Goal: Communication & Community: Ask a question

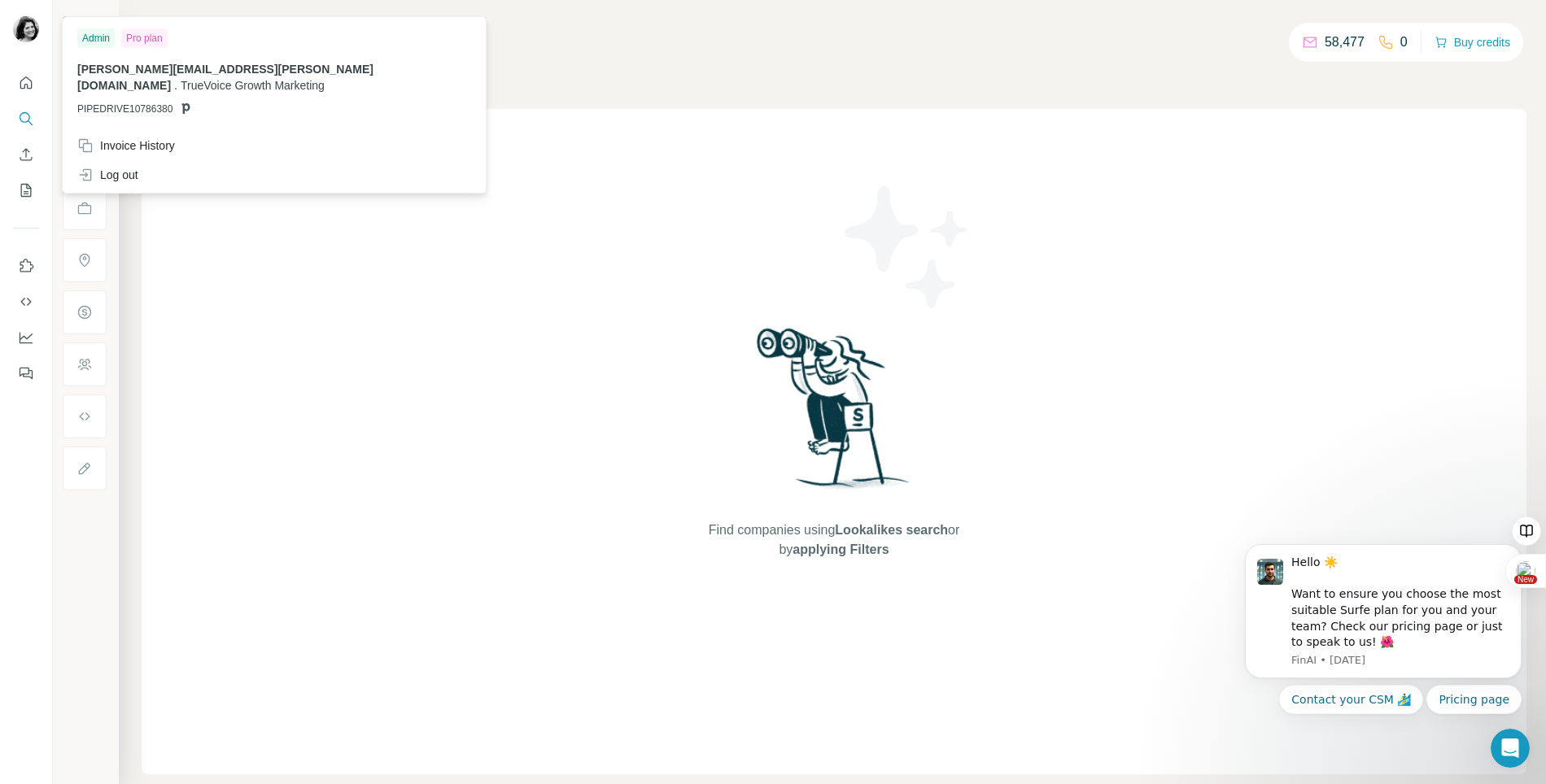
click at [21, 33] on img at bounding box center [25, 29] width 26 height 26
click at [28, 32] on img at bounding box center [25, 29] width 26 height 26
click at [144, 137] on div "Invoice History" at bounding box center [126, 145] width 97 height 16
click at [267, 733] on span "Close" at bounding box center [267, 734] width 29 height 16
click at [24, 27] on img at bounding box center [25, 29] width 26 height 26
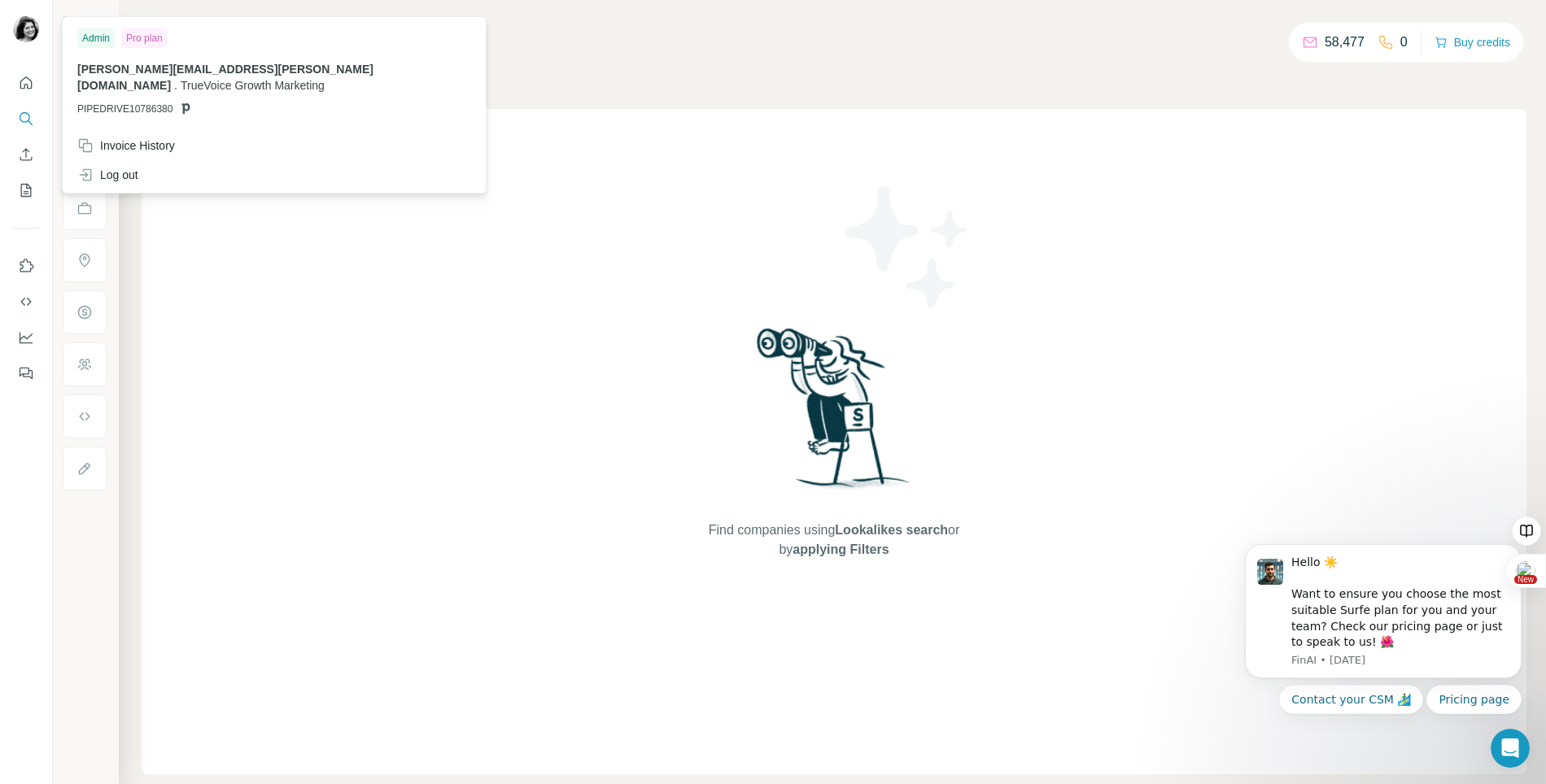
click at [24, 27] on img at bounding box center [25, 29] width 26 height 26
click at [264, 267] on div "Find companies using Lookalikes search or by applying Filters" at bounding box center [834, 441] width 1384 height 665
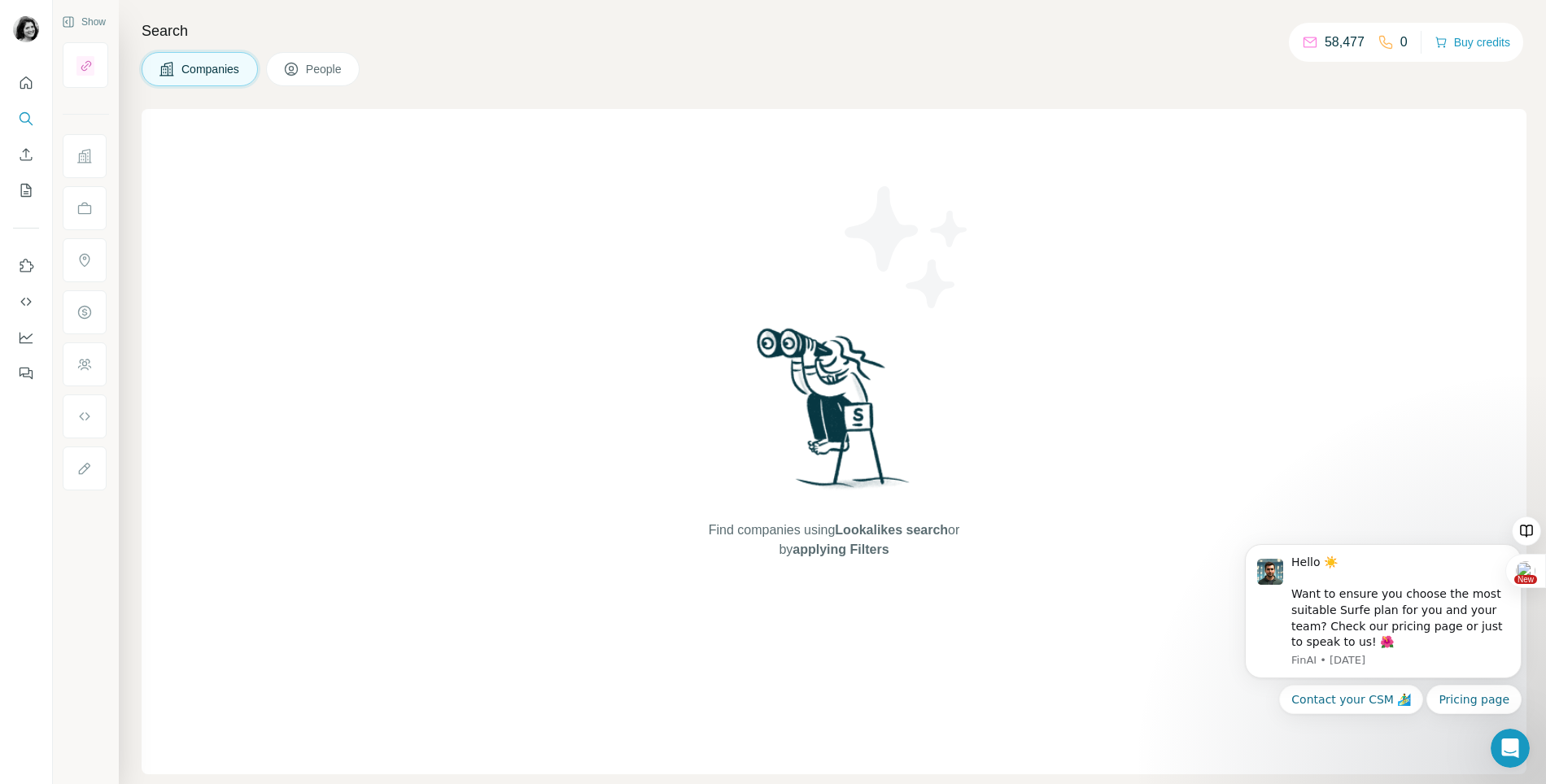
click at [526, 364] on div "Find companies using Lookalikes search or by applying Filters" at bounding box center [834, 441] width 1384 height 665
click at [1508, 748] on icon "Open Intercom Messenger" at bounding box center [1508, 746] width 27 height 27
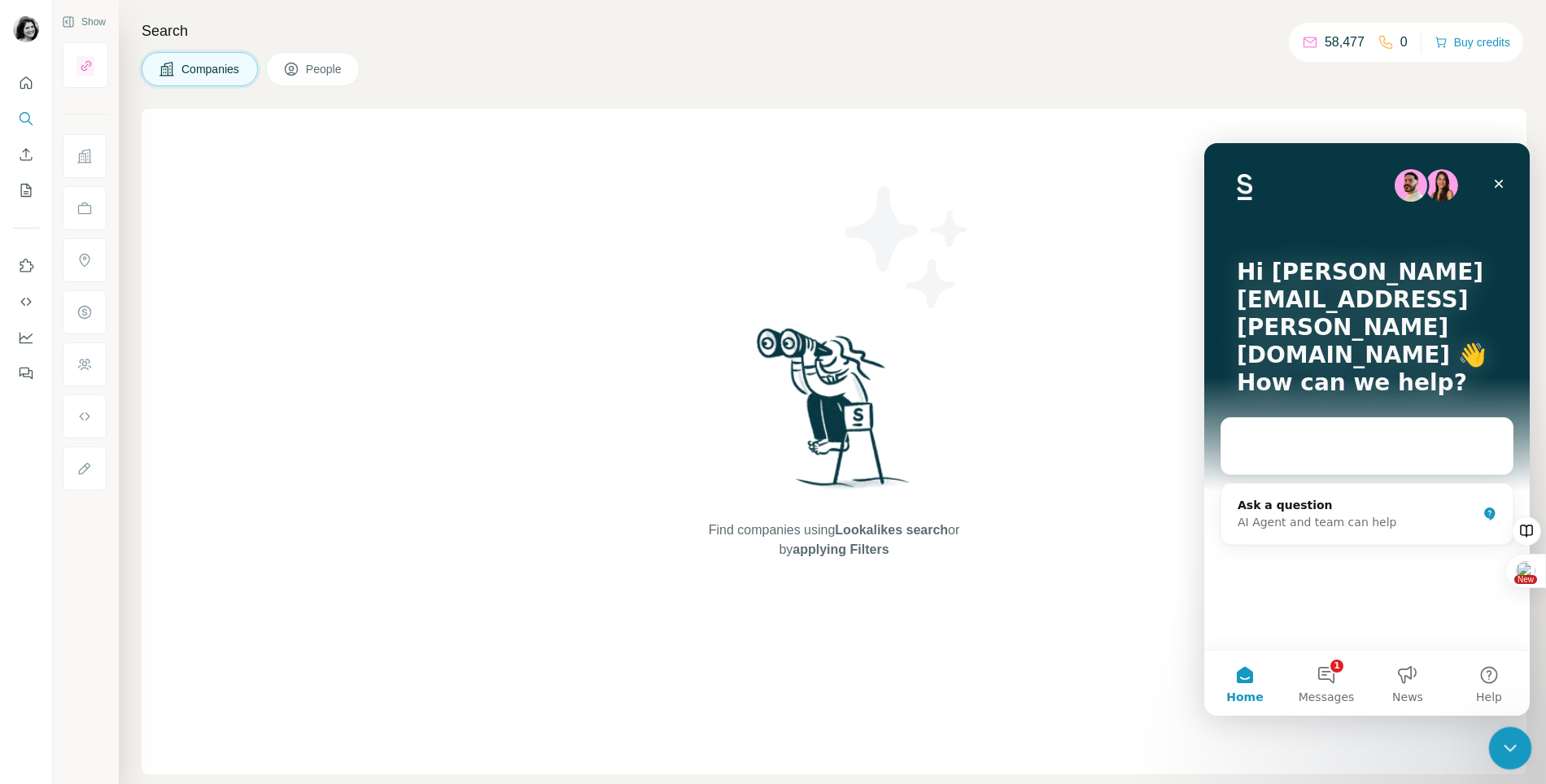
click at [1509, 749] on icon "Close Intercom Messenger" at bounding box center [1508, 746] width 20 height 20
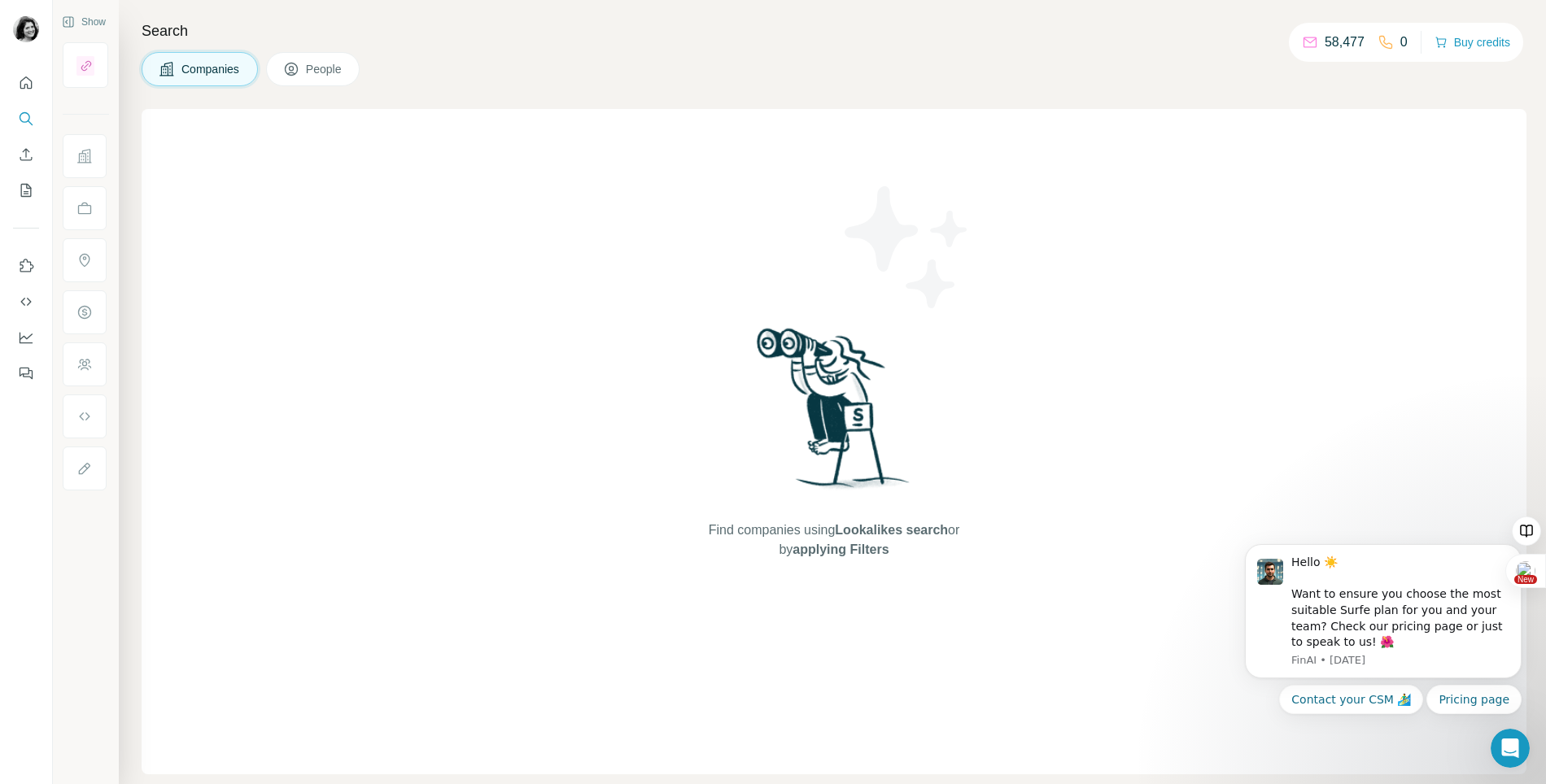
click at [1382, 41] on icon at bounding box center [1385, 42] width 16 height 16
click at [1508, 741] on icon "Open Intercom Messenger" at bounding box center [1507, 745] width 12 height 13
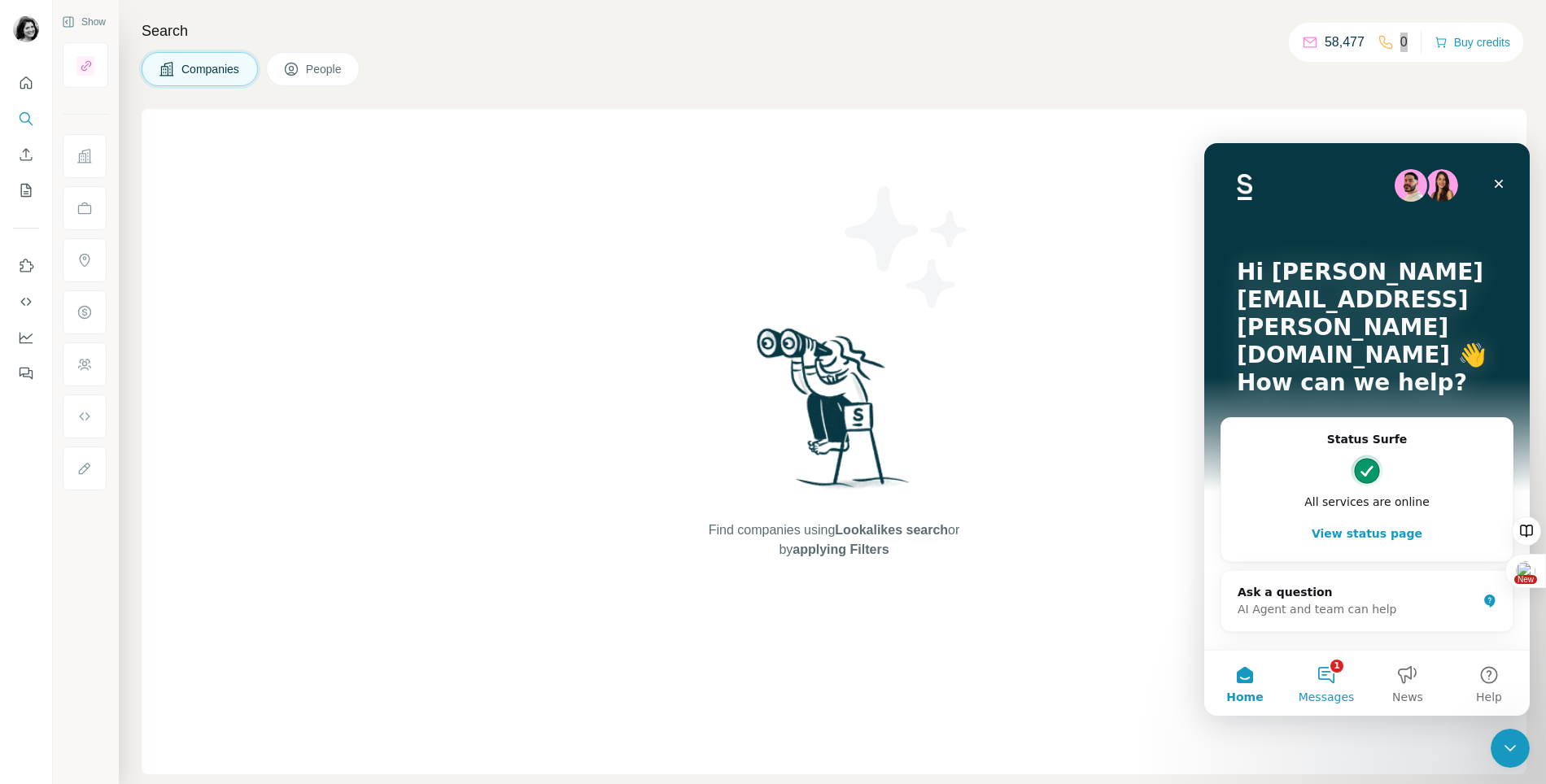
click at [1338, 681] on button "1 Messages" at bounding box center [1326, 683] width 81 height 65
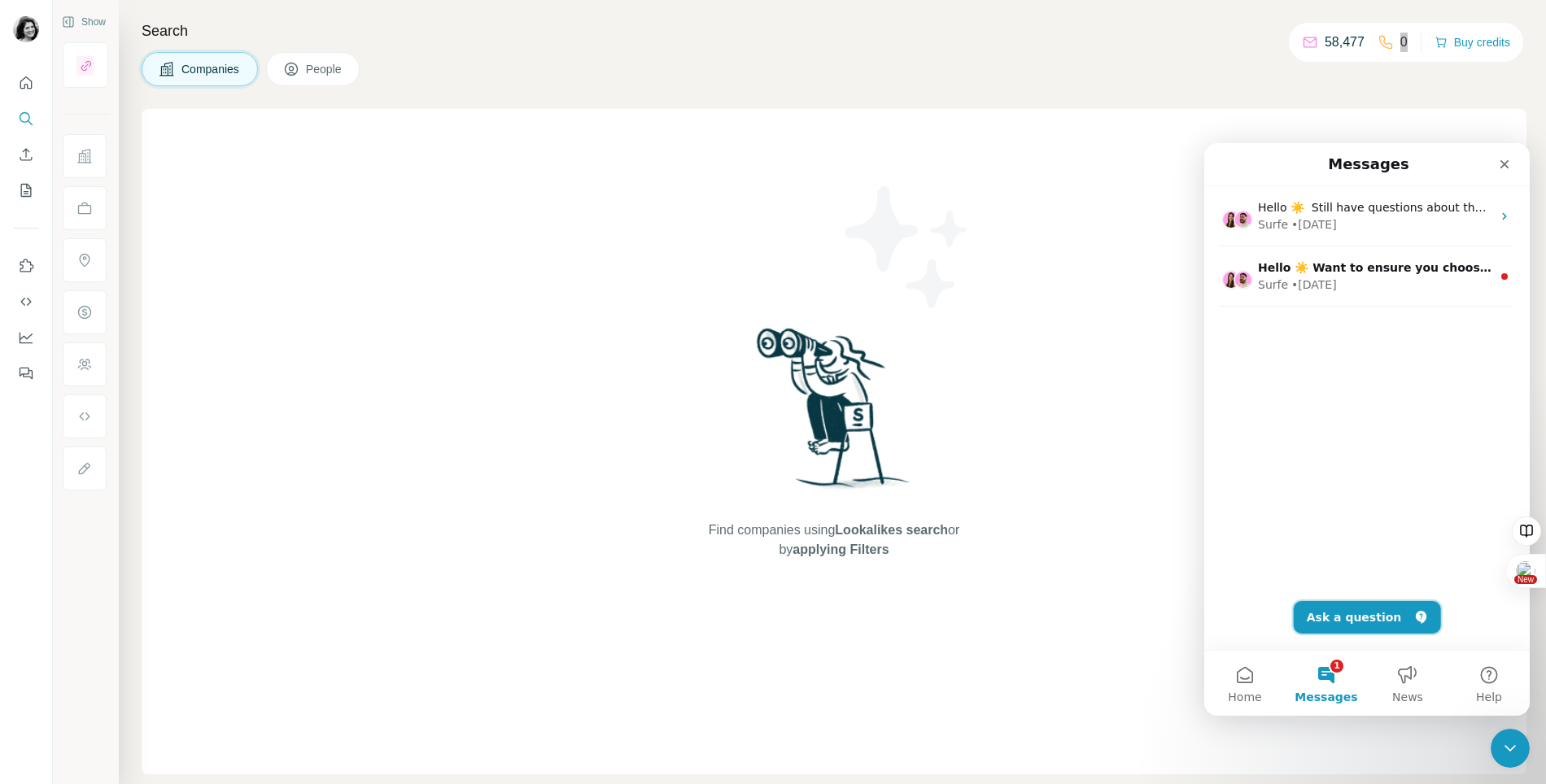
click at [1334, 615] on button "Ask a question" at bounding box center [1366, 617] width 147 height 32
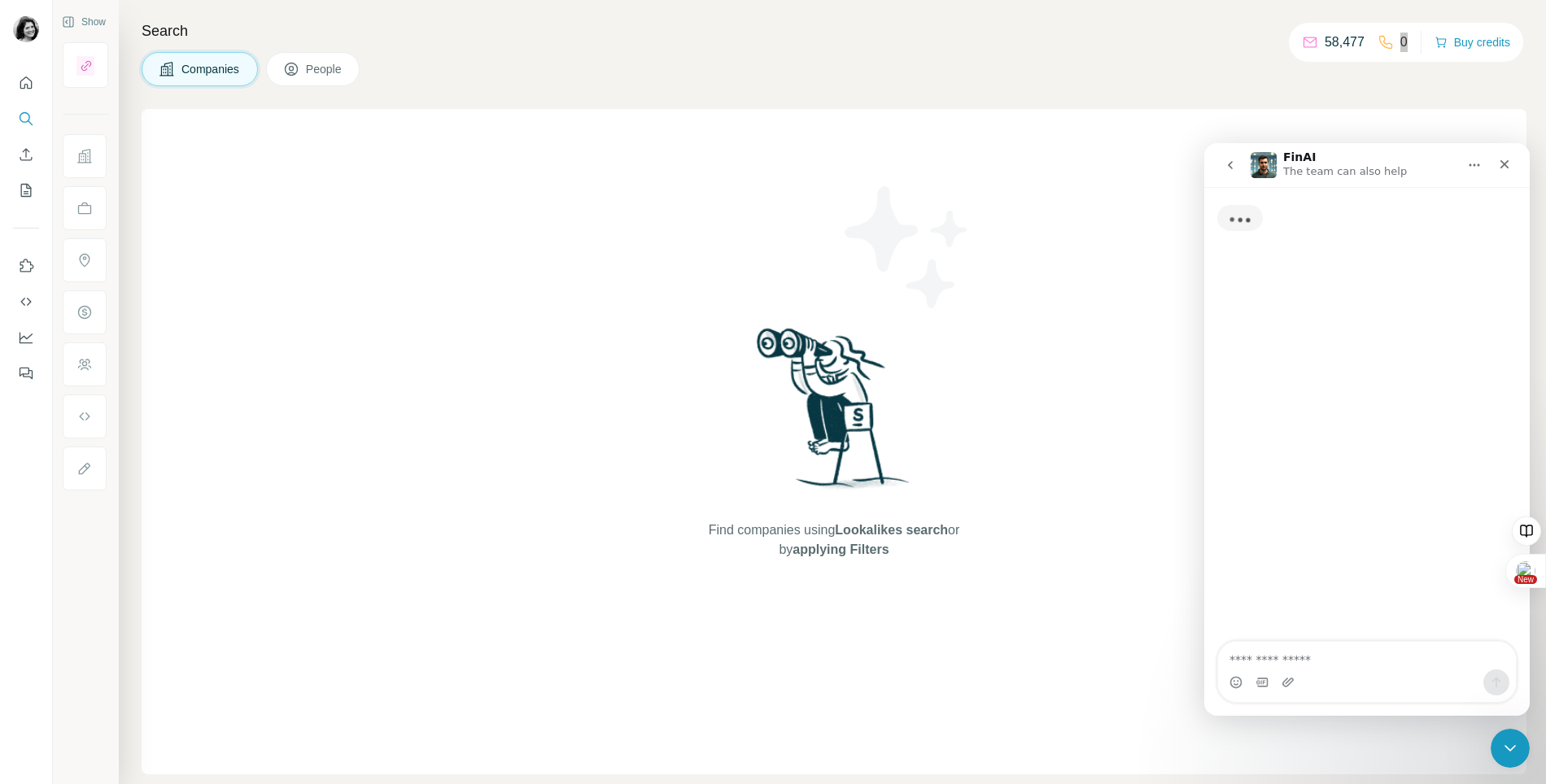
click at [1328, 665] on textarea "Ask a question…" at bounding box center [1367, 655] width 298 height 28
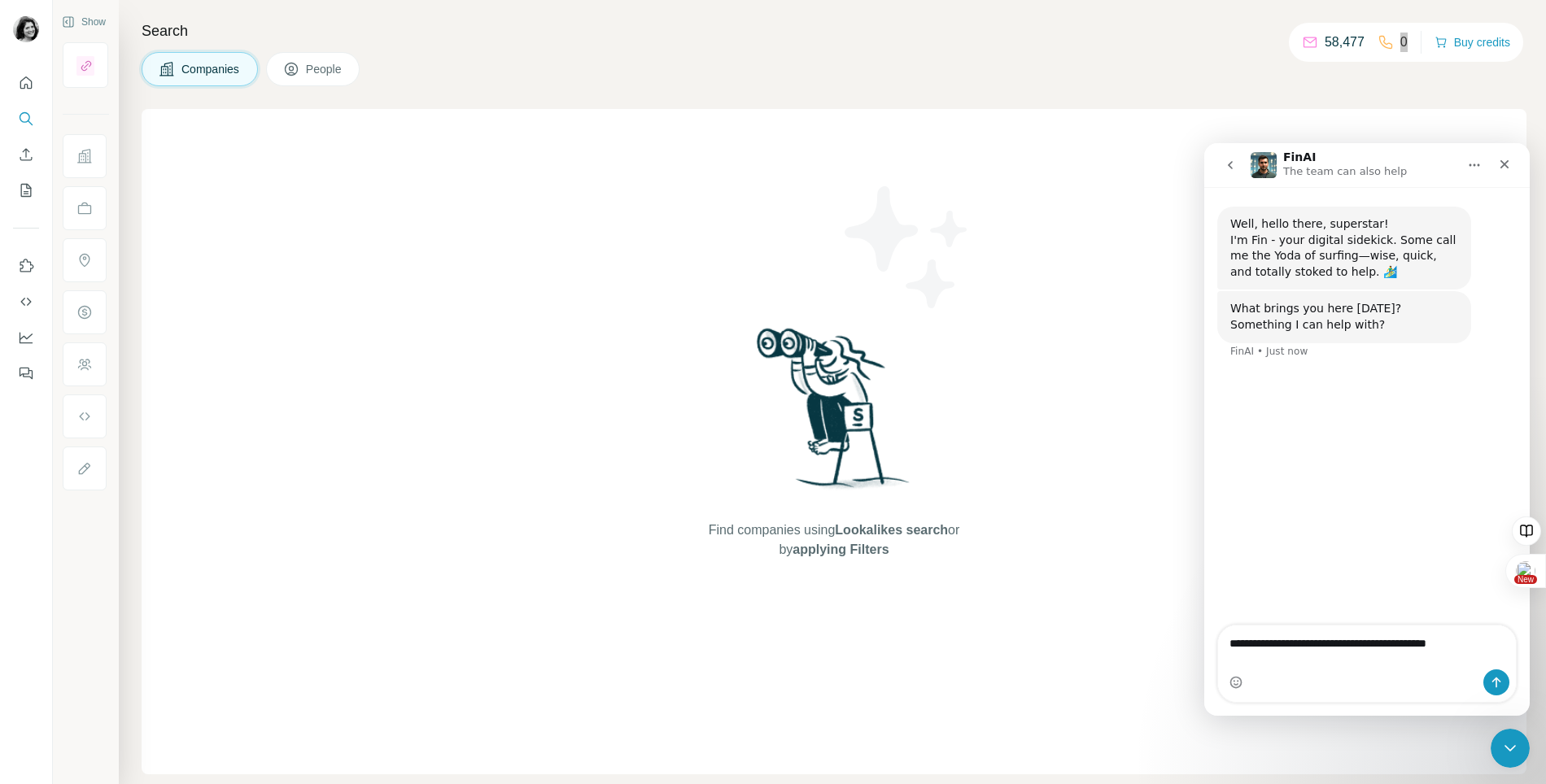
type textarea "**********"
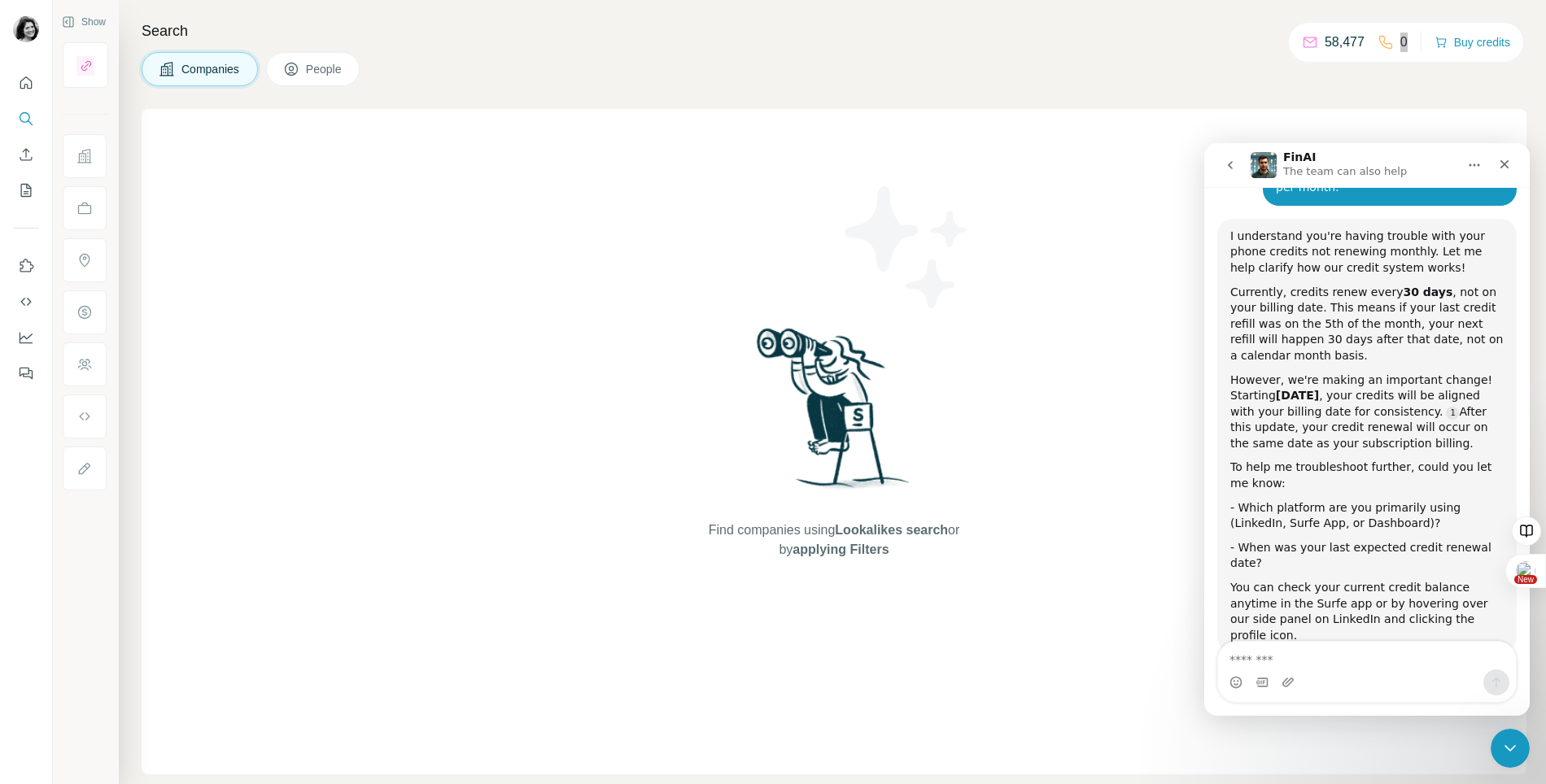
scroll to position [216, 0]
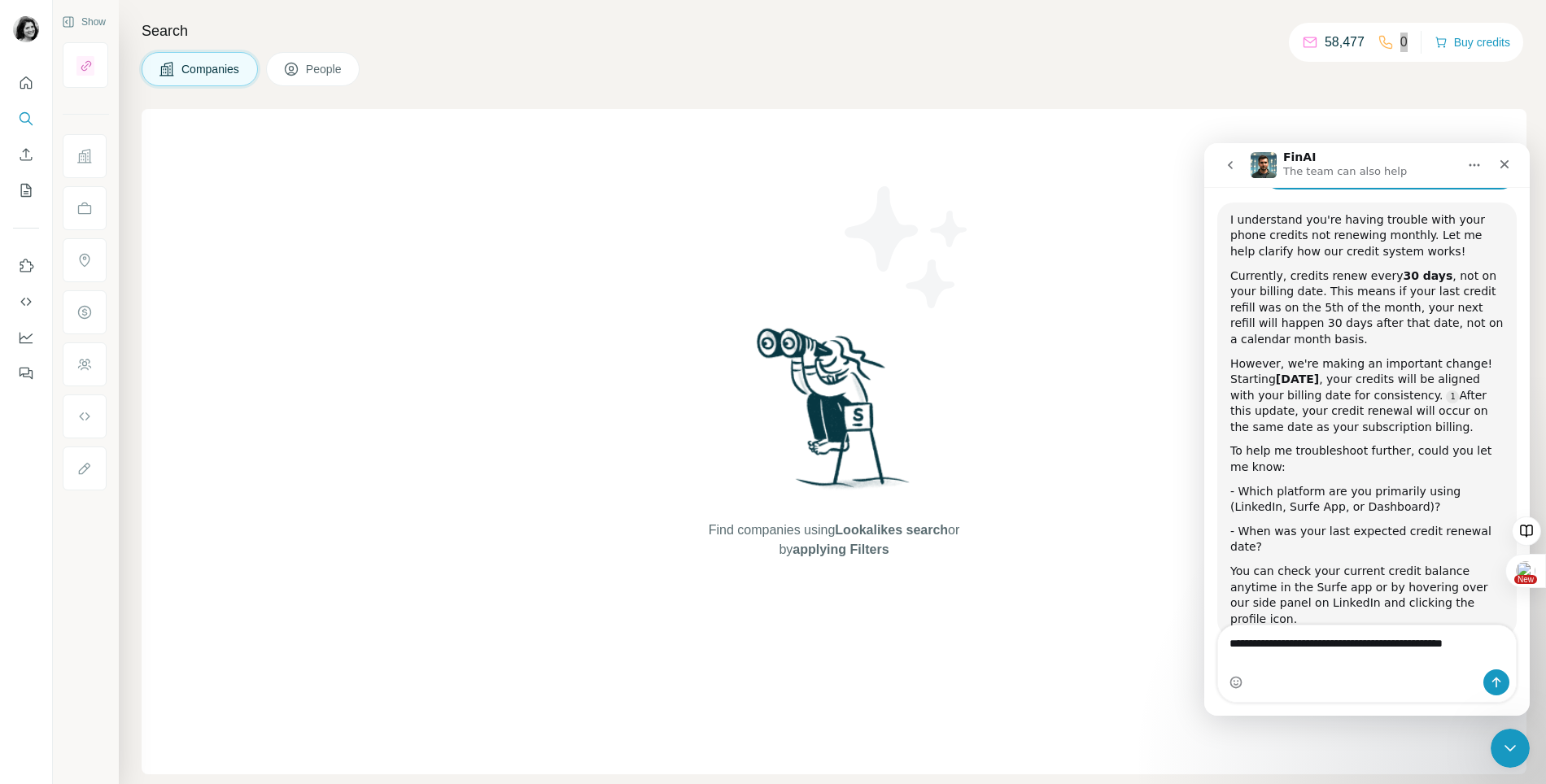
type textarea "**********"
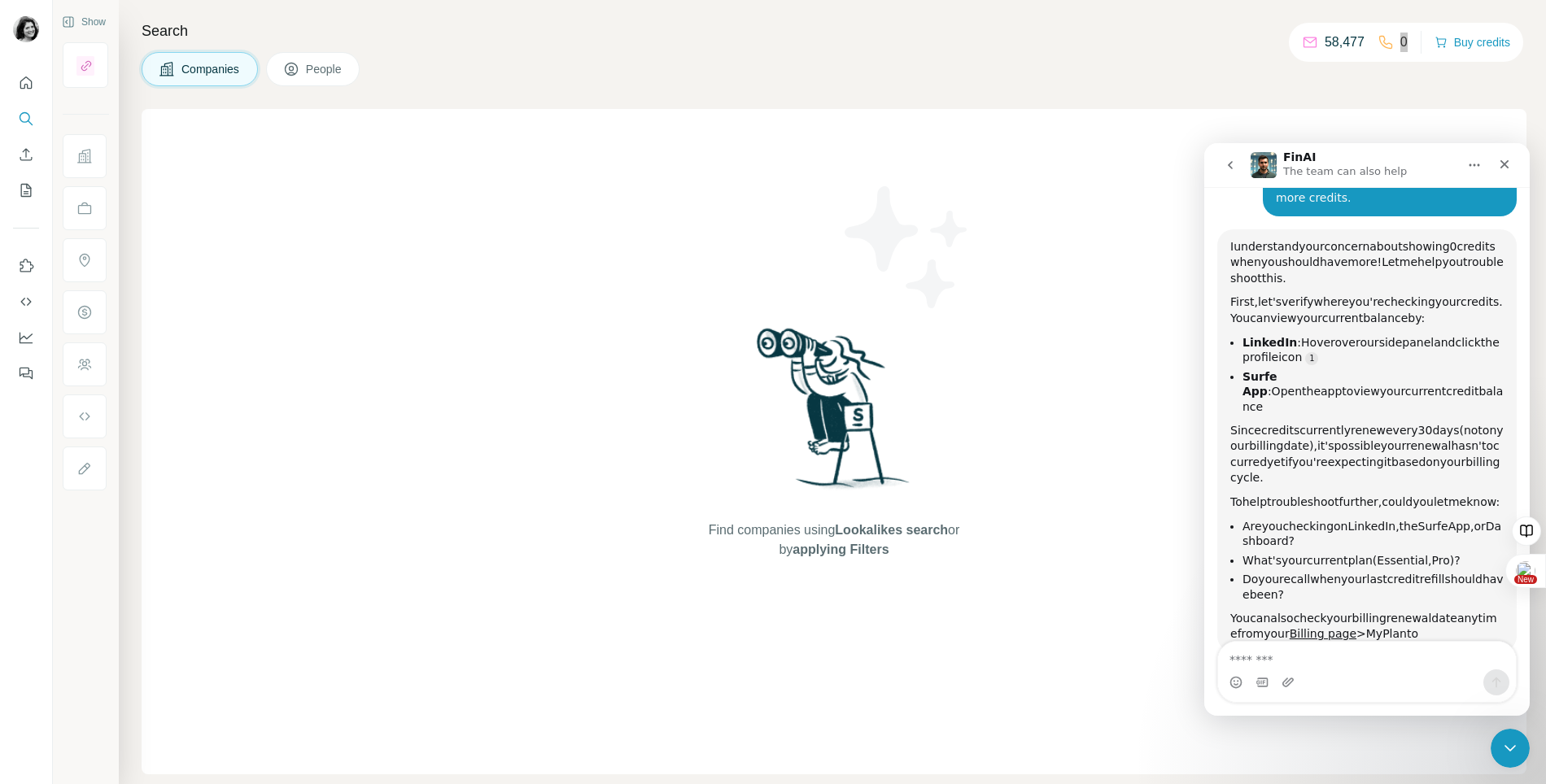
scroll to position [703, 0]
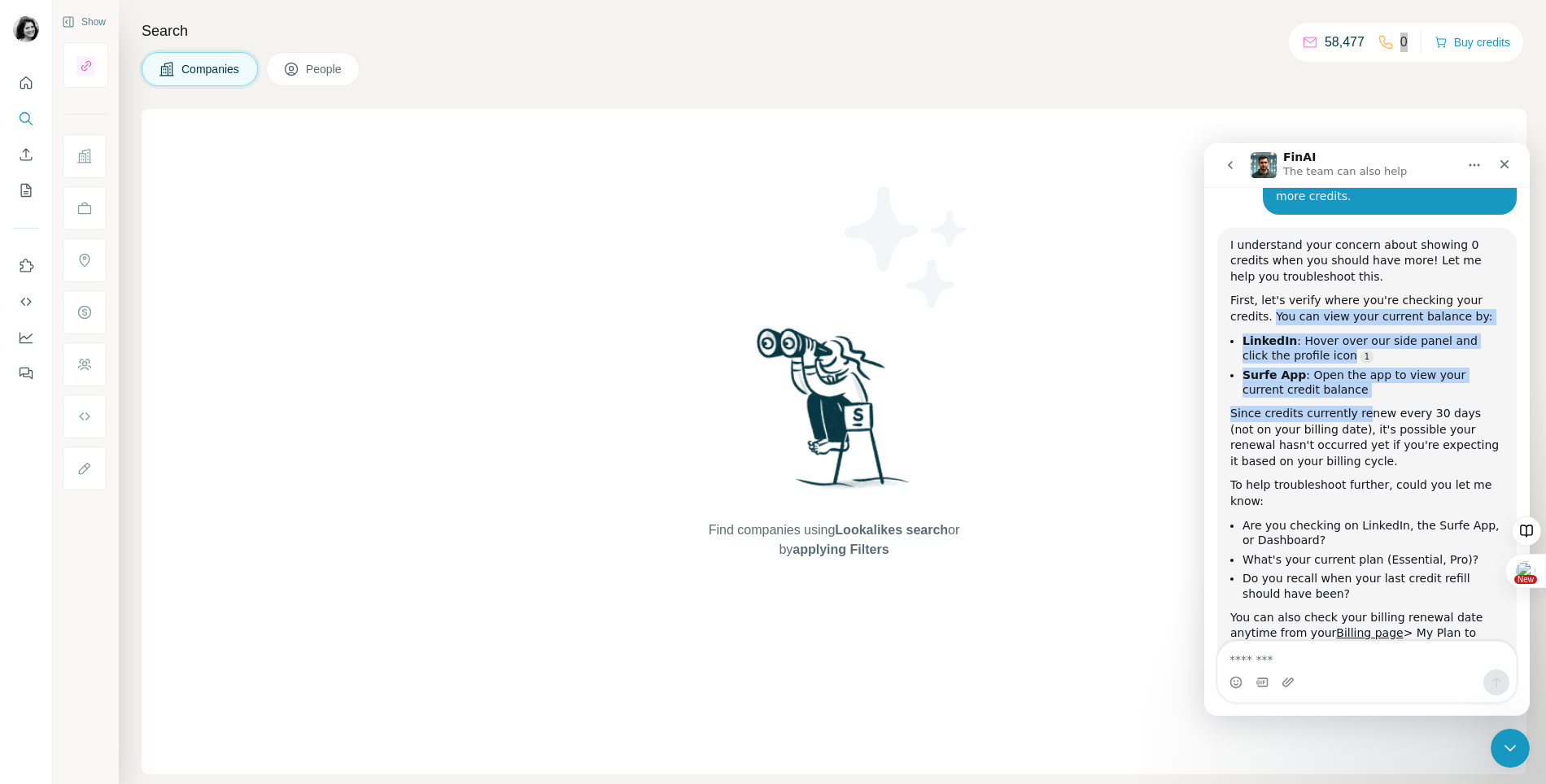
drag, startPoint x: 1272, startPoint y: 285, endPoint x: 1356, endPoint y: 376, distance: 123.8
click at [1357, 376] on div "I understand your concern about showing 0 credits when you should have more! Le…" at bounding box center [1366, 447] width 273 height 420
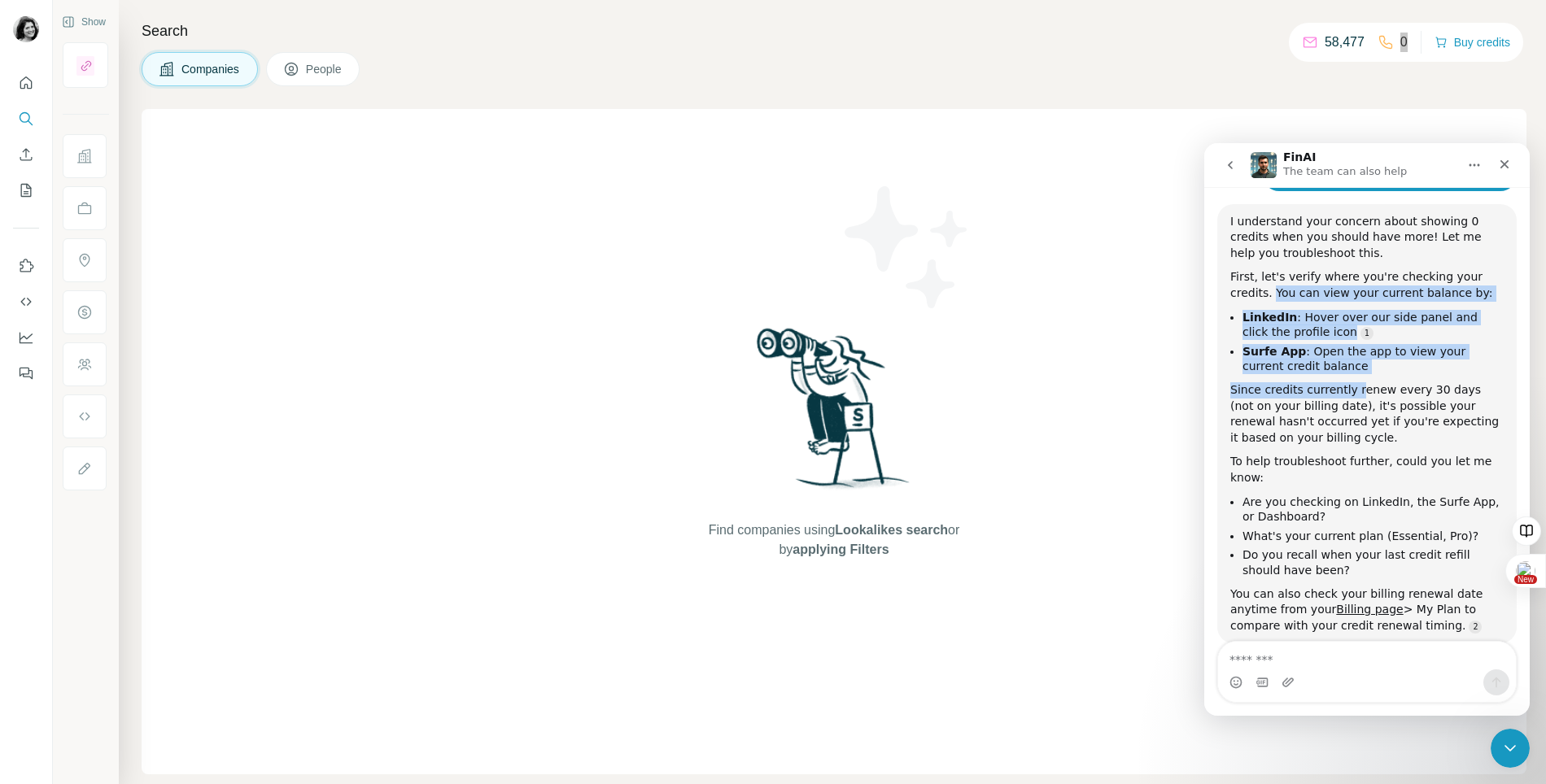
scroll to position [733, 0]
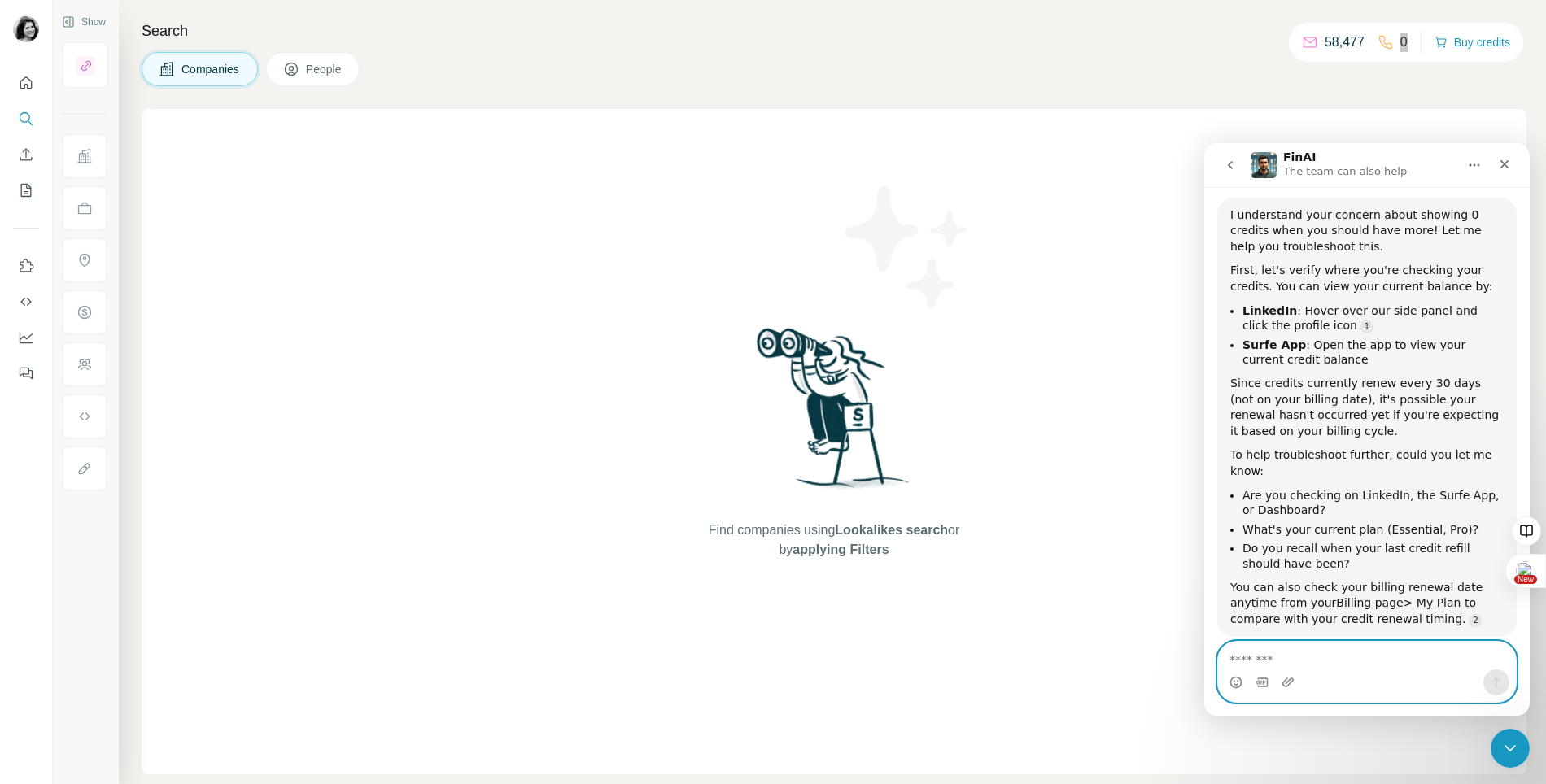
click at [1355, 650] on textarea "Message…" at bounding box center [1367, 655] width 298 height 28
type textarea "**********"
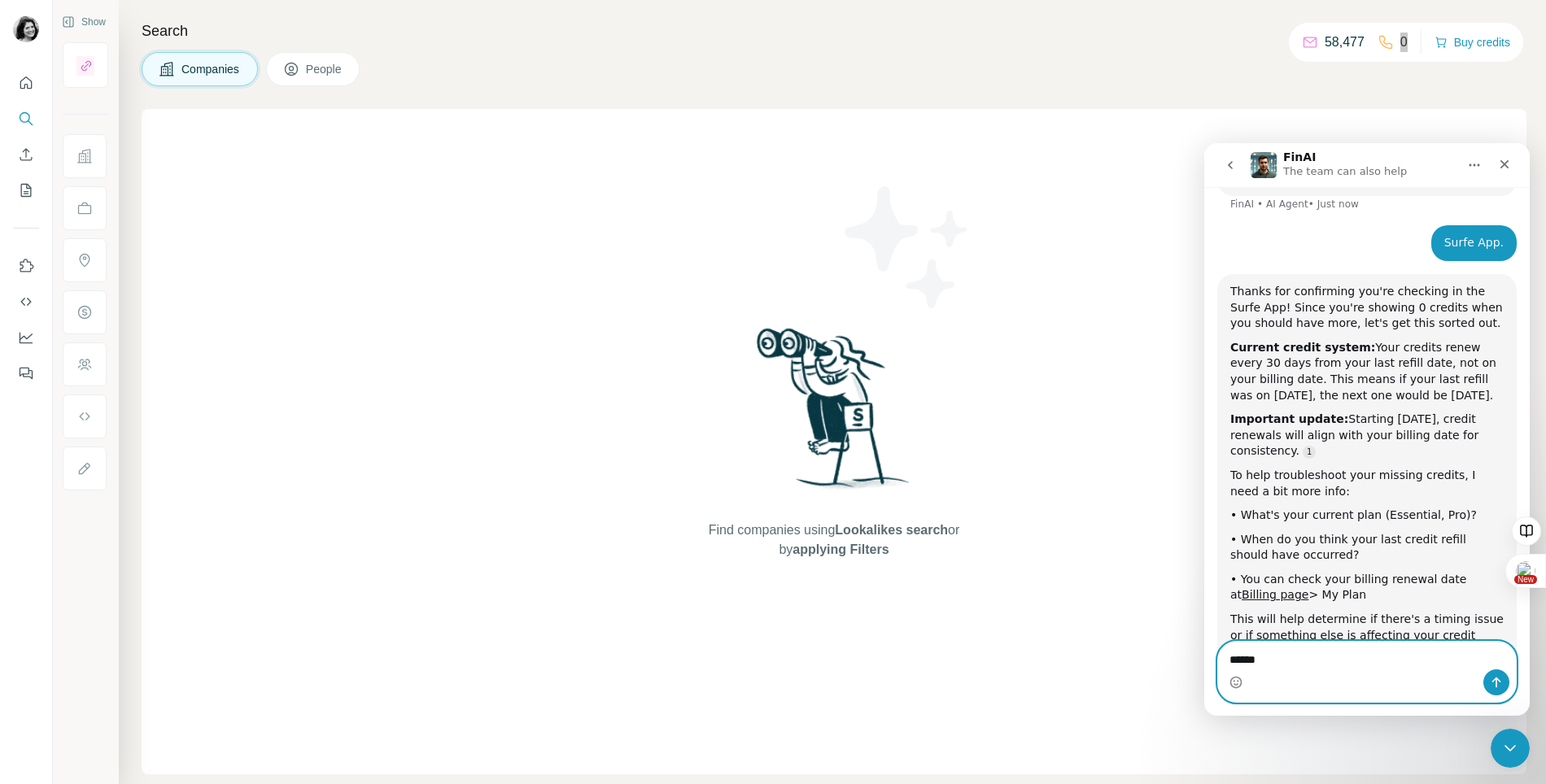
scroll to position [1190, 0]
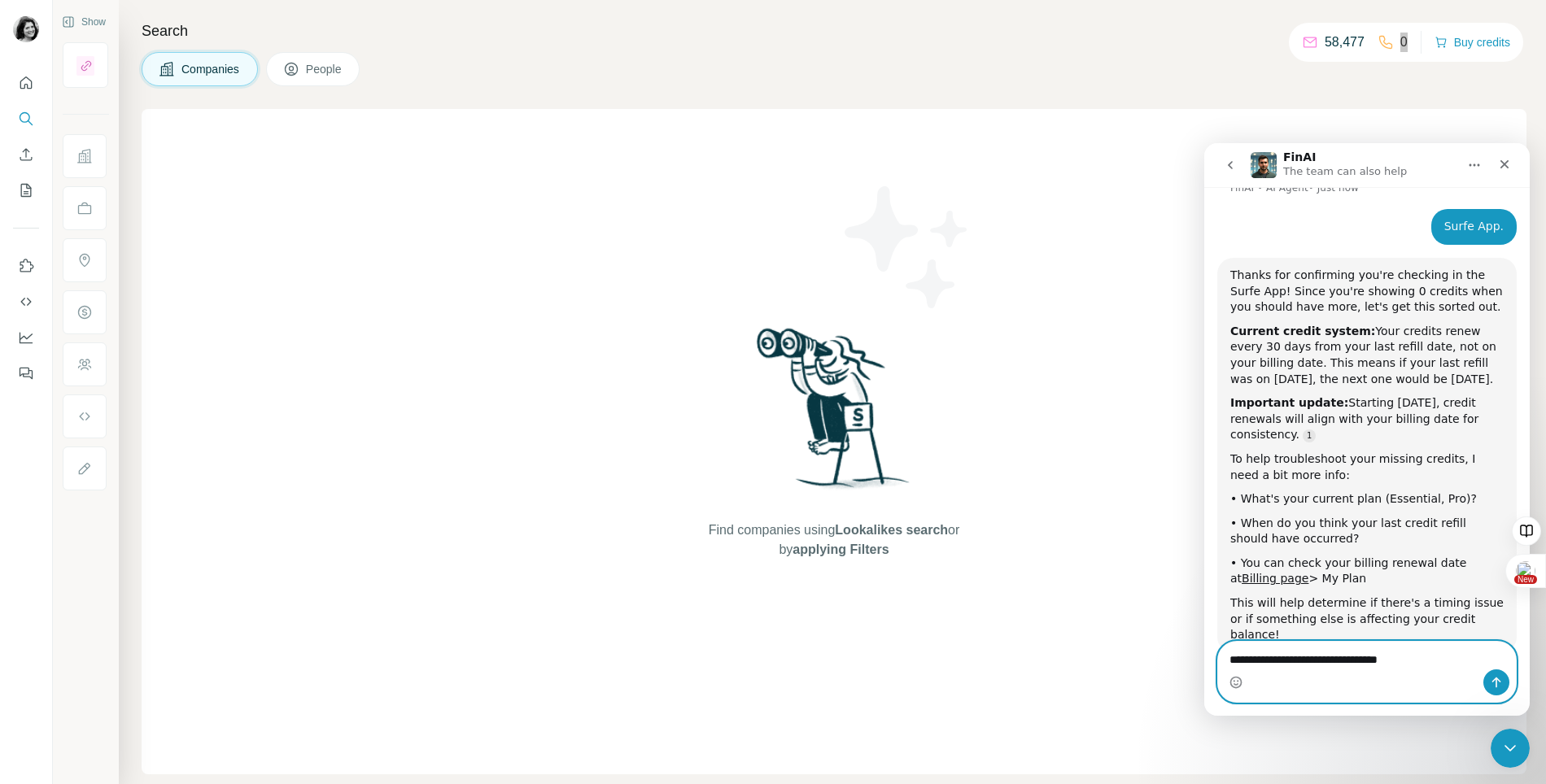
type textarea "**********"
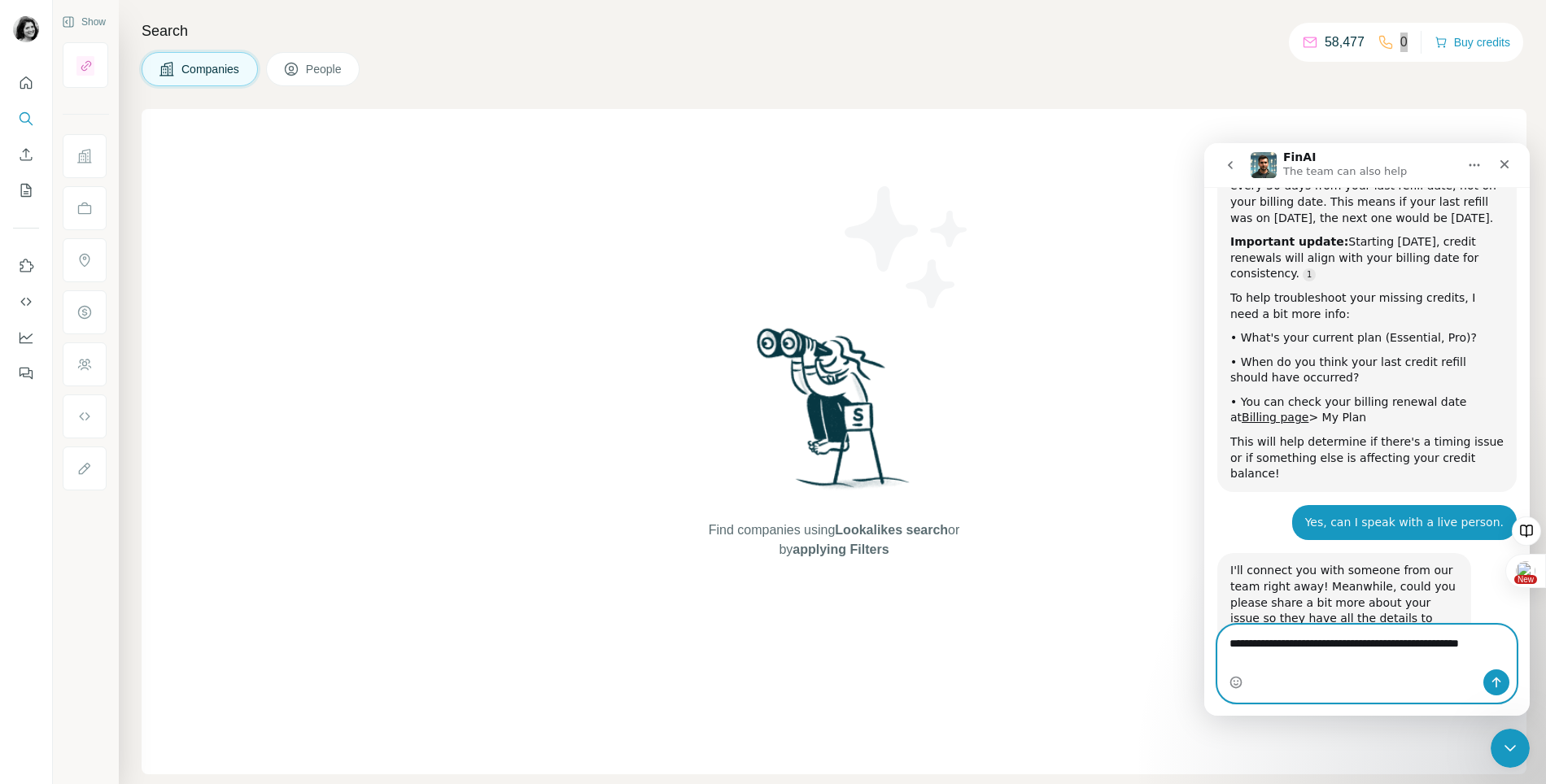
scroll to position [1367, 0]
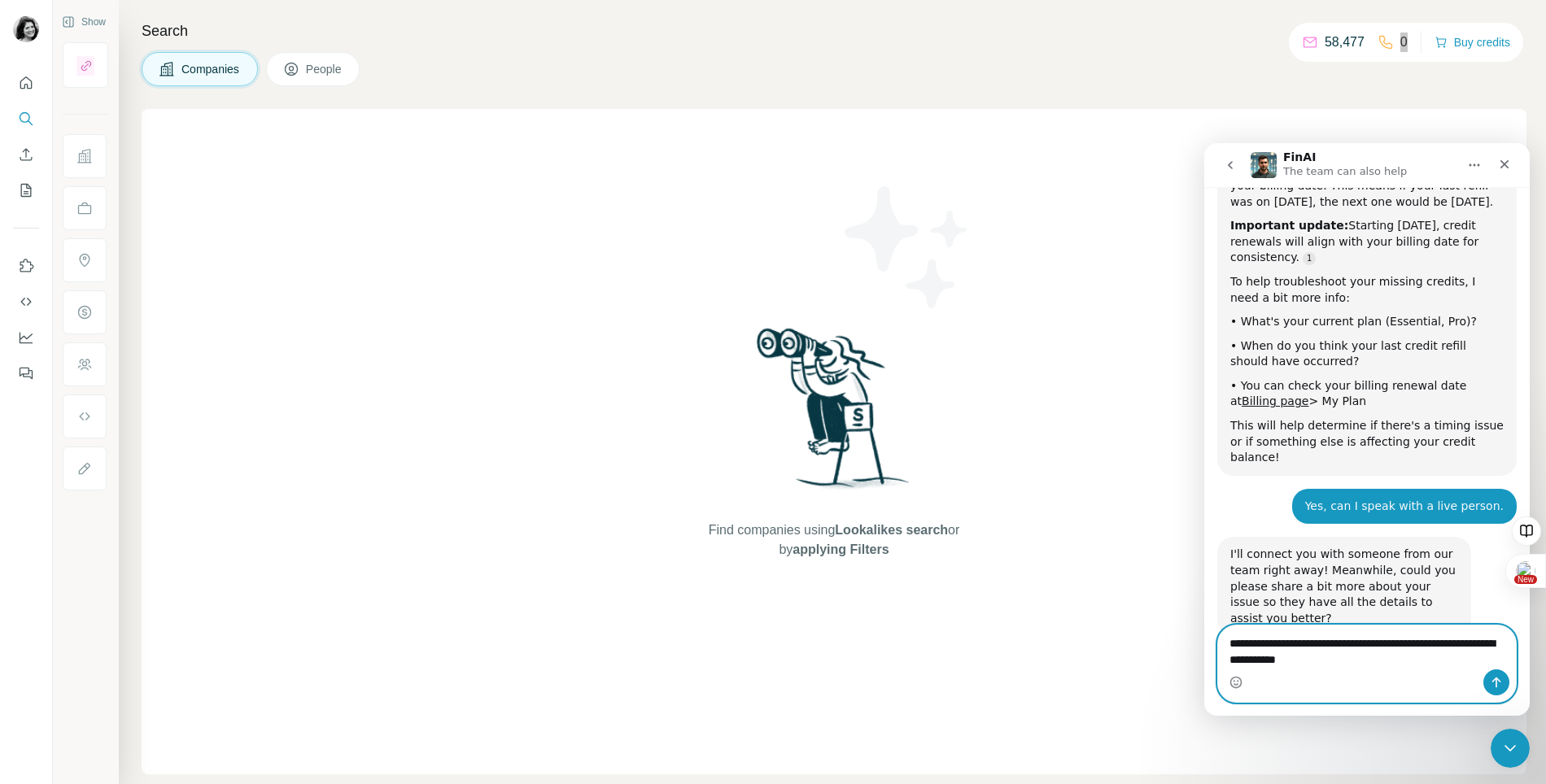
type textarea "**********"
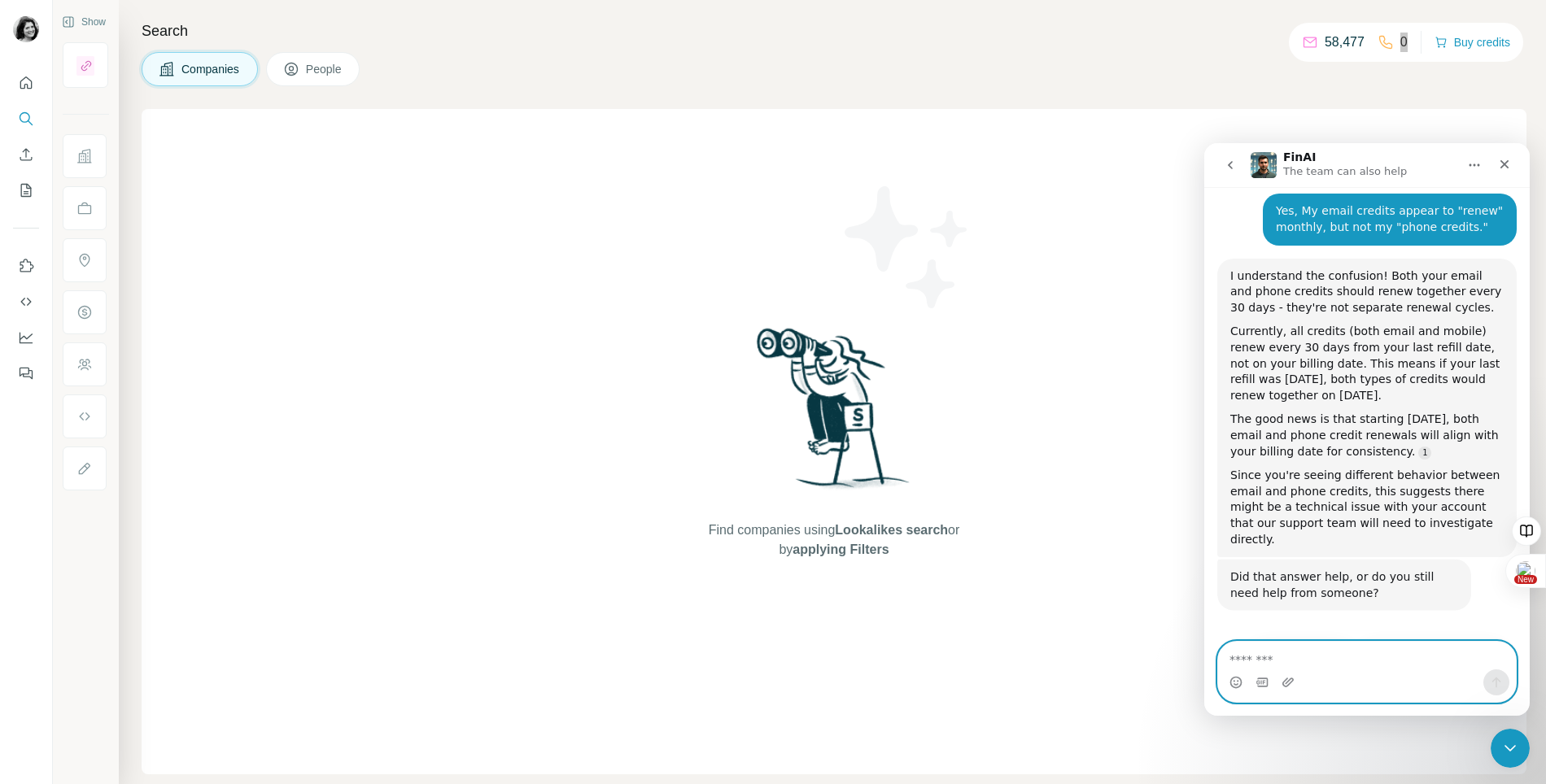
scroll to position [1840, 0]
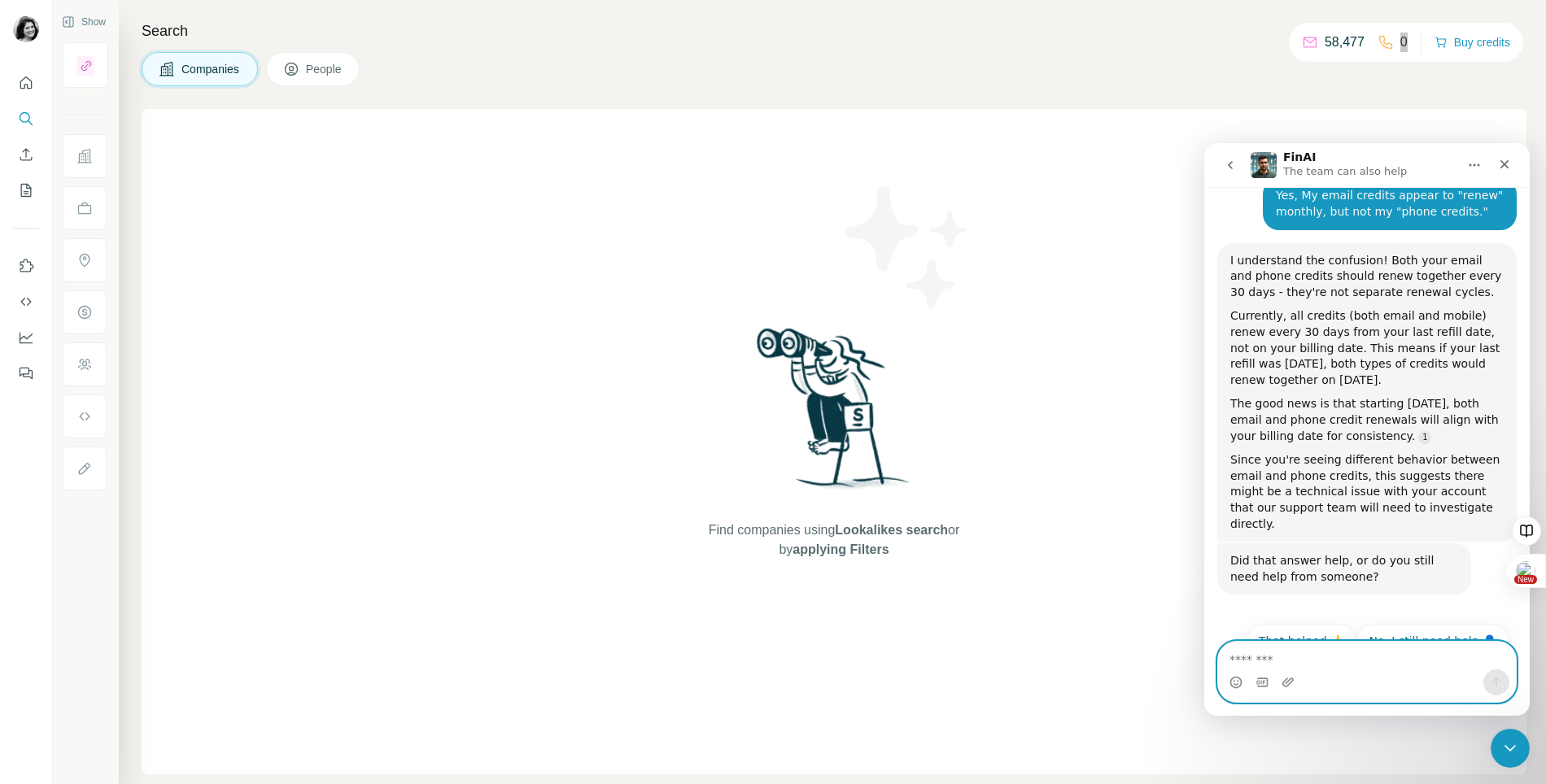
click at [1377, 657] on textarea "Message…" at bounding box center [1367, 655] width 298 height 28
click at [1450, 624] on button "No, I still need help 👤" at bounding box center [1432, 641] width 153 height 32
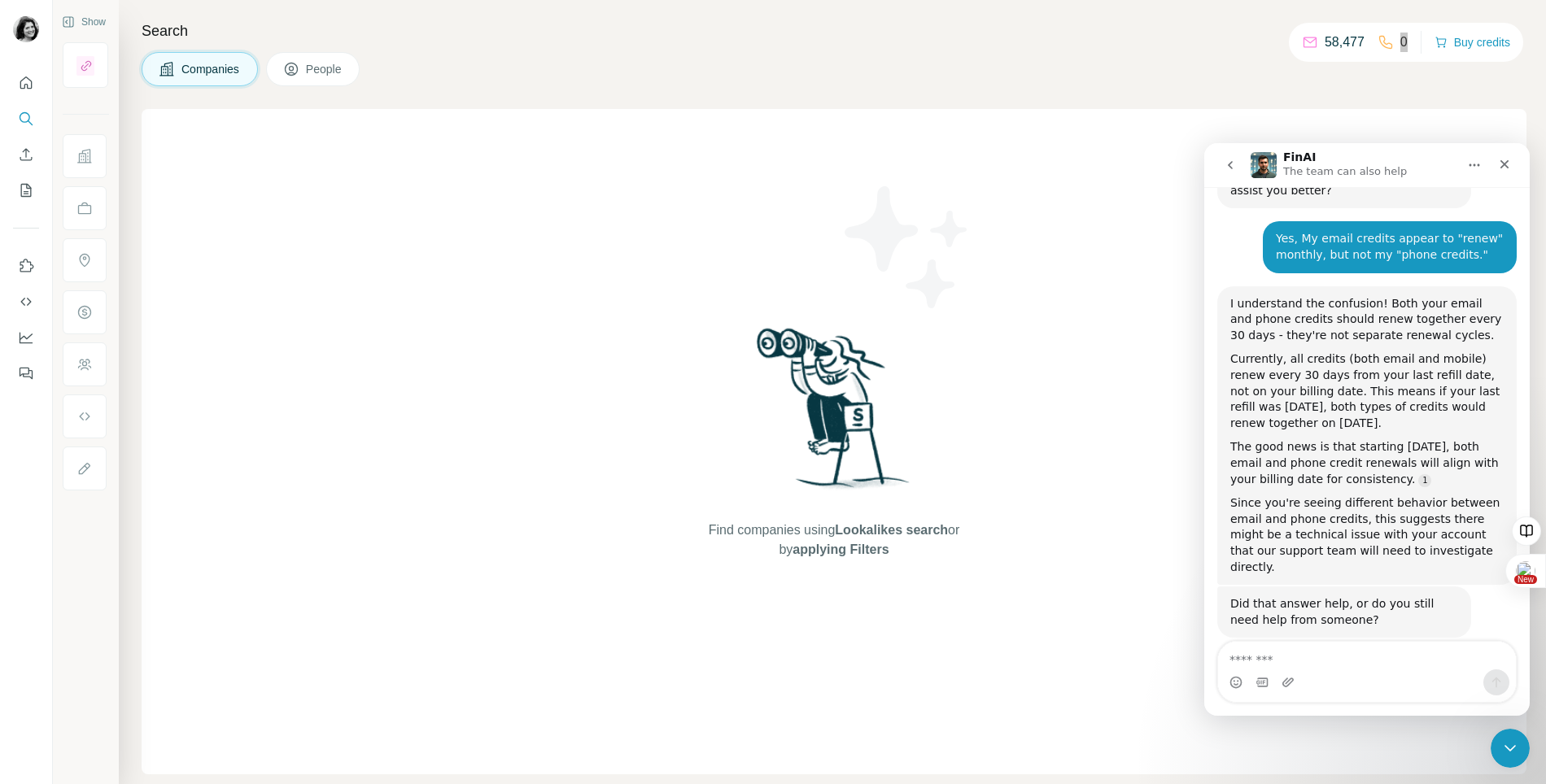
scroll to position [1796, 0]
click at [1441, 662] on textarea "Message…" at bounding box center [1367, 655] width 298 height 28
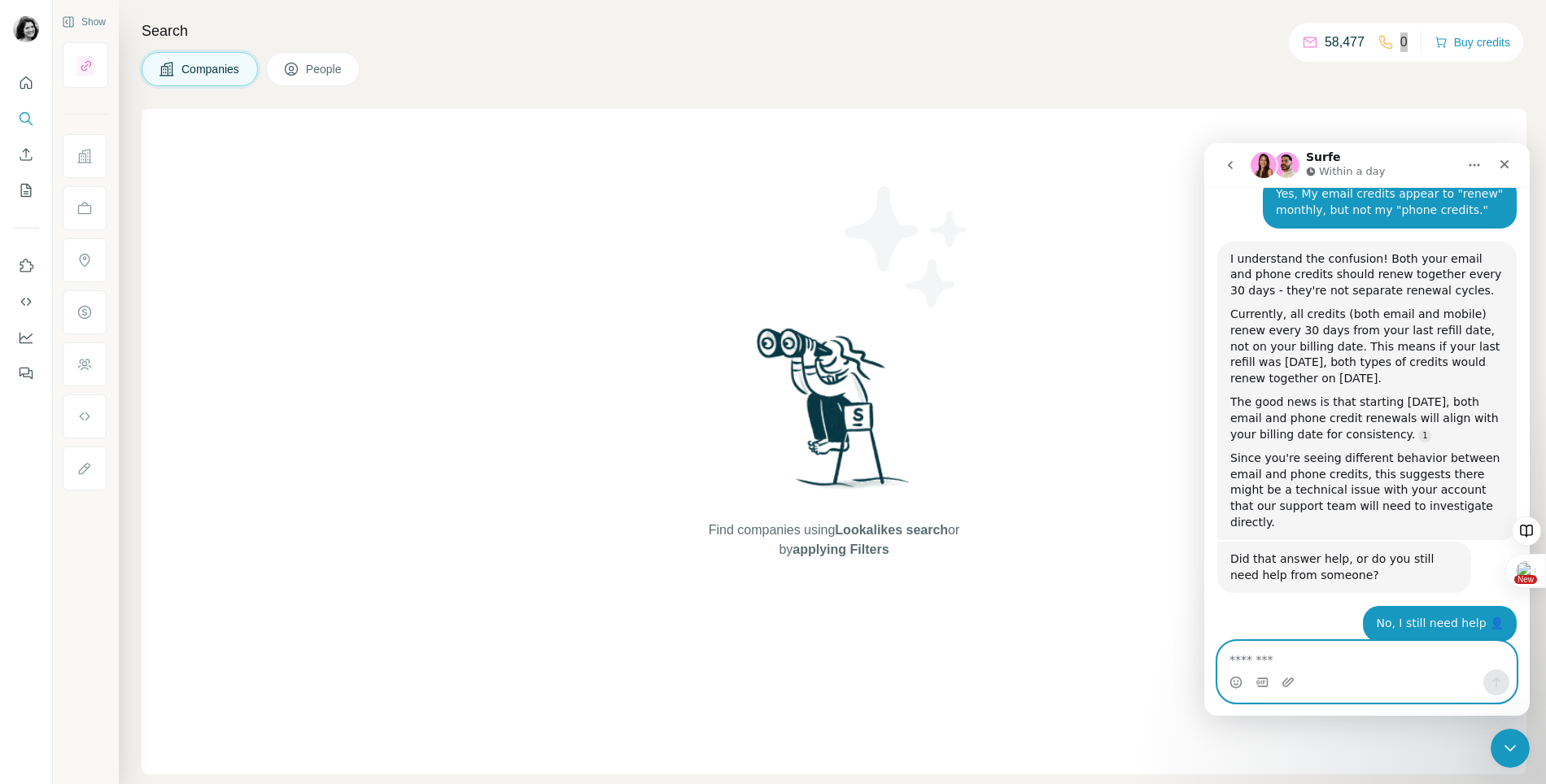
scroll to position [1923, 0]
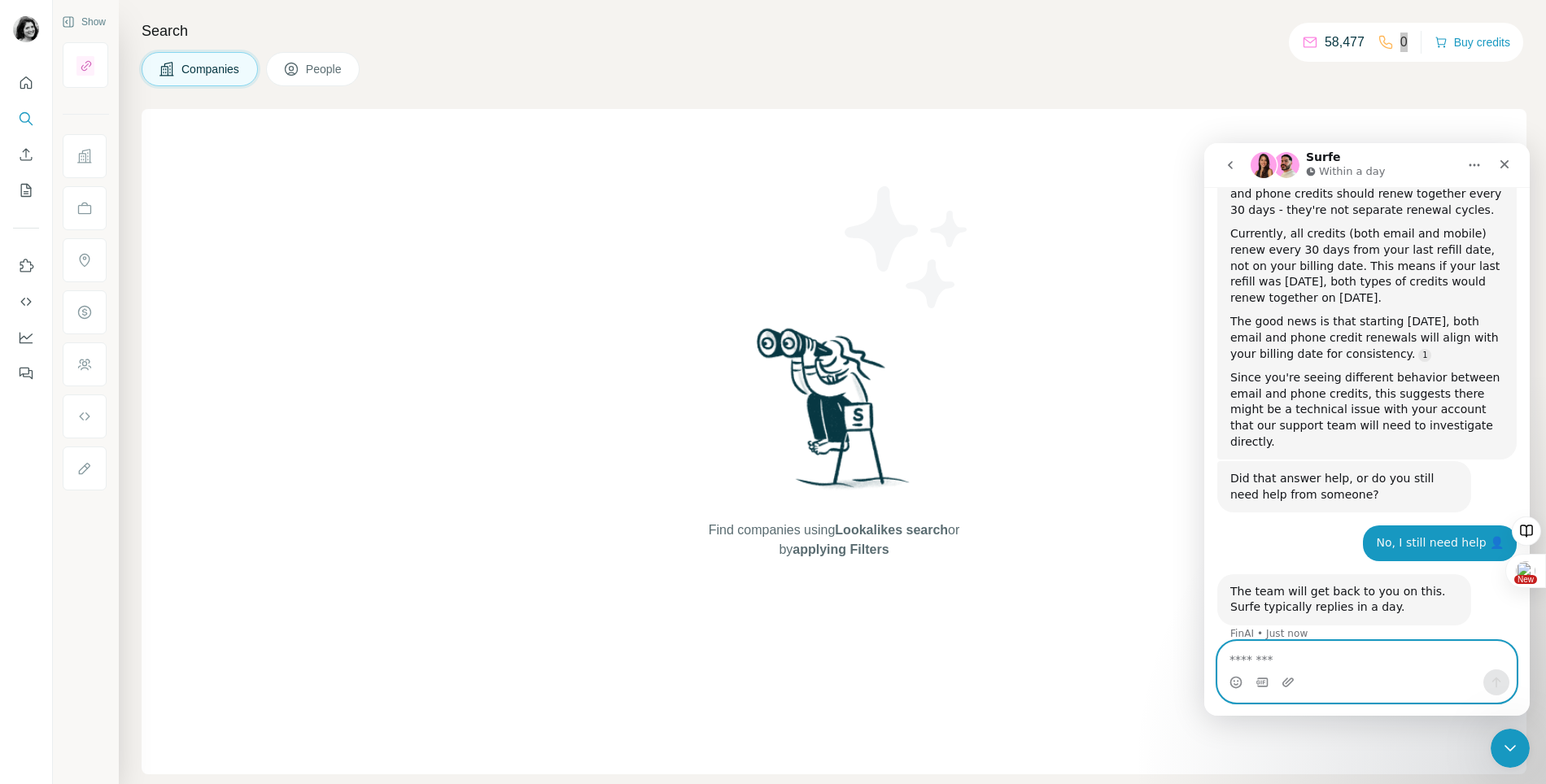
click at [1373, 656] on textarea "Message…" at bounding box center [1367, 655] width 298 height 28
click at [1371, 655] on textarea "Message…" at bounding box center [1367, 655] width 298 height 28
type textarea "**********"
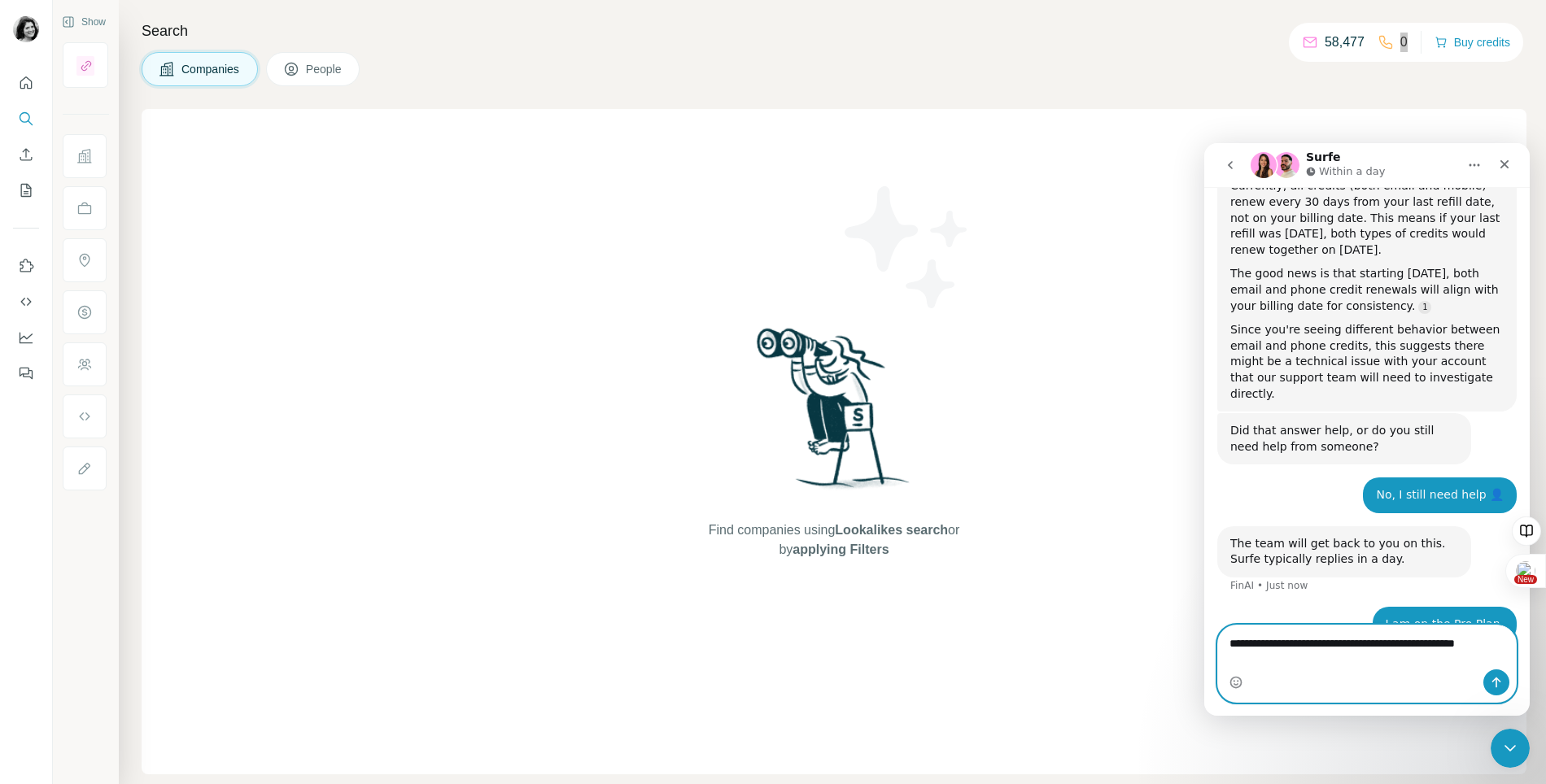
scroll to position [1987, 0]
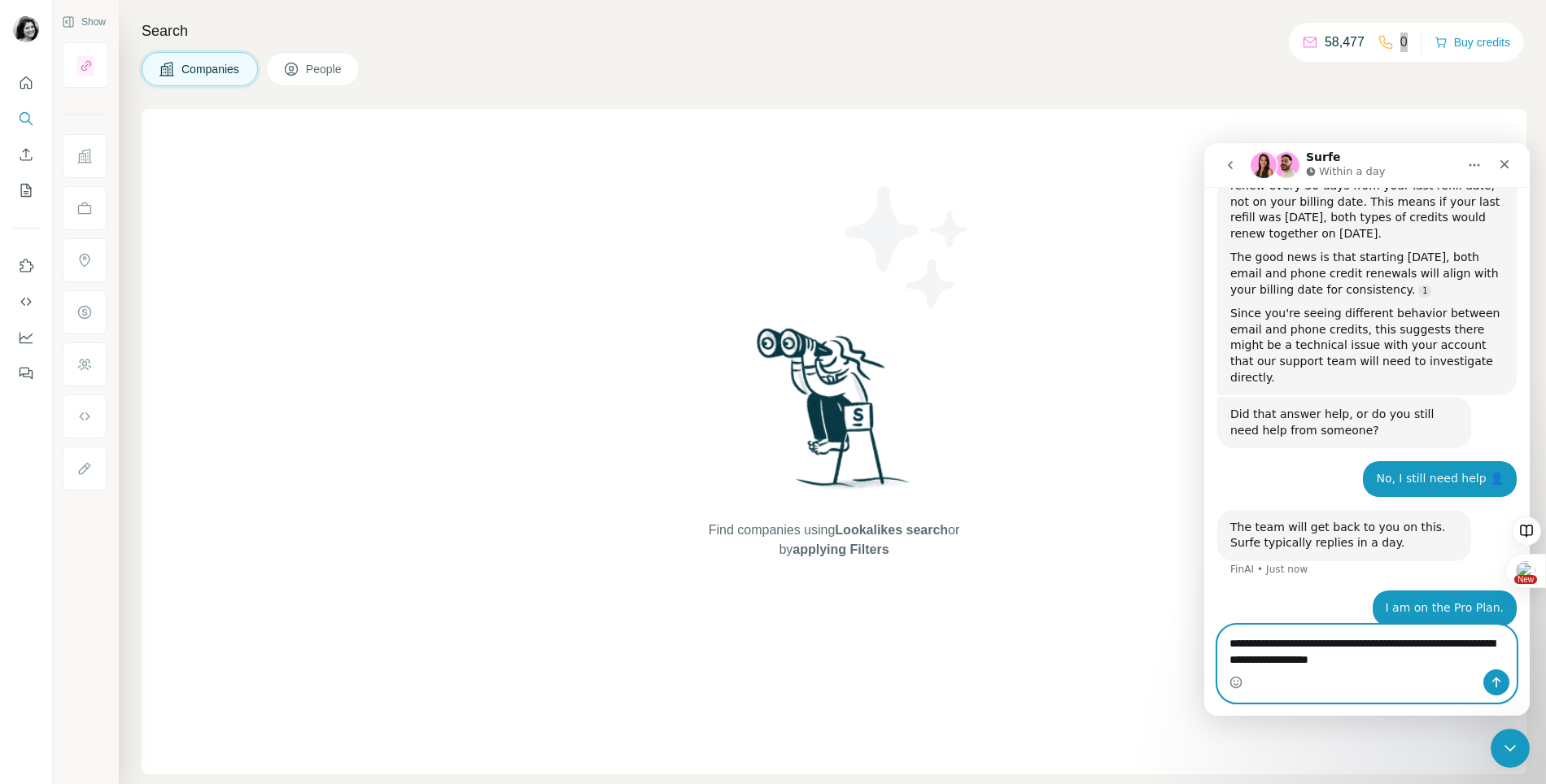
type textarea "**********"
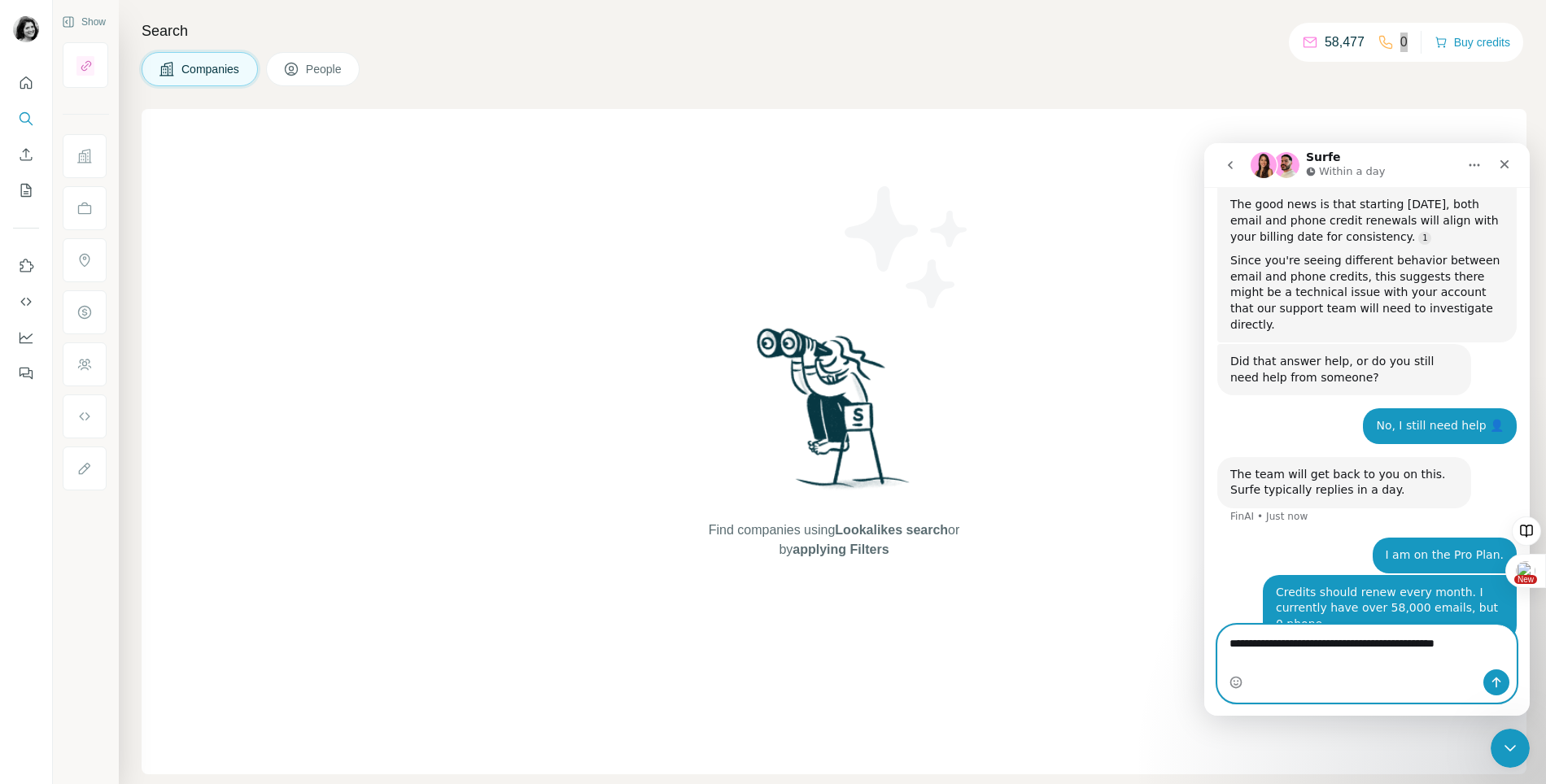
type textarea "**********"
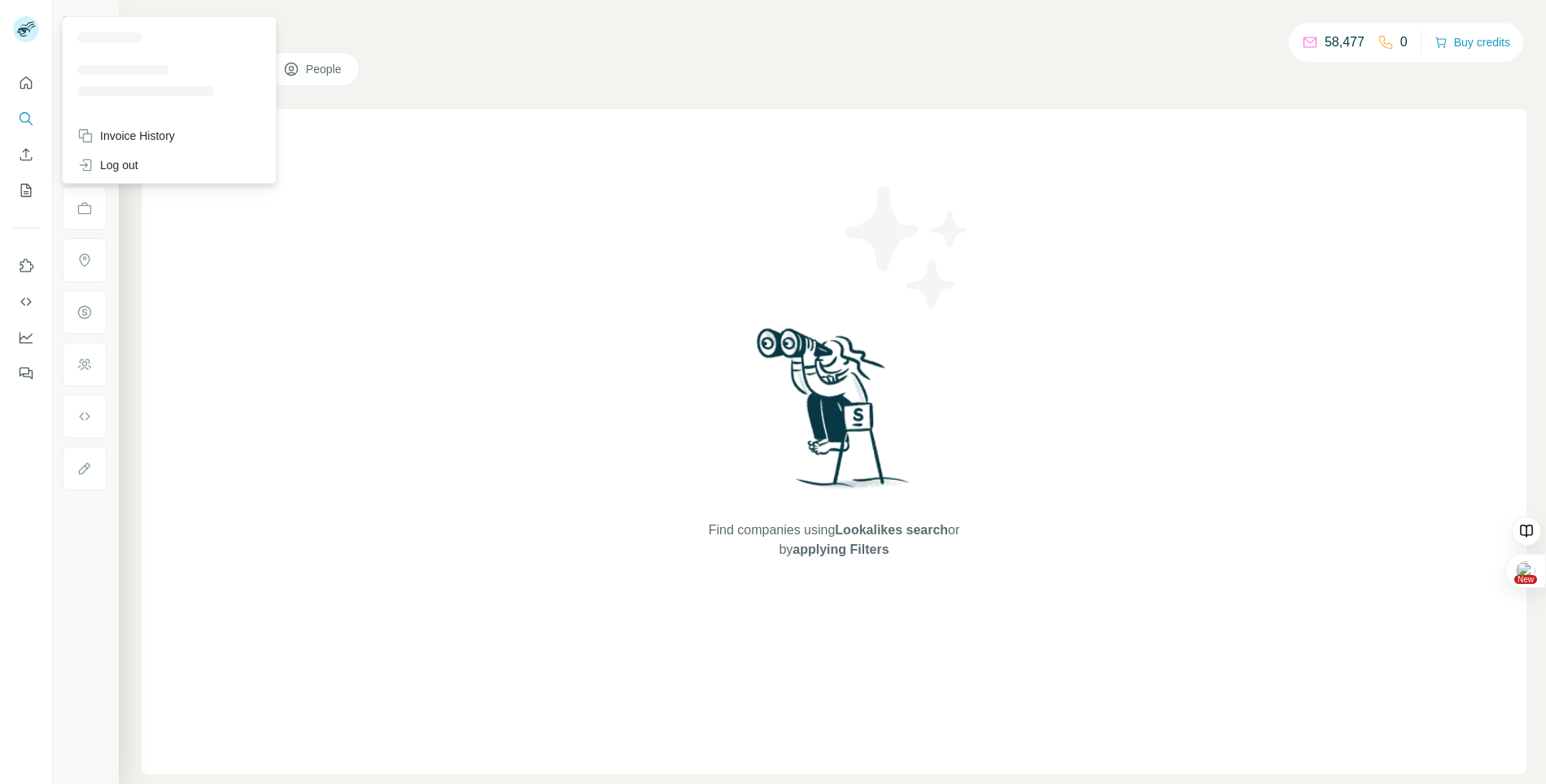
click at [26, 30] on rect at bounding box center [25, 29] width 26 height 26
click at [32, 76] on icon "Quick start" at bounding box center [26, 83] width 16 height 16
click at [29, 35] on rect at bounding box center [25, 29] width 26 height 26
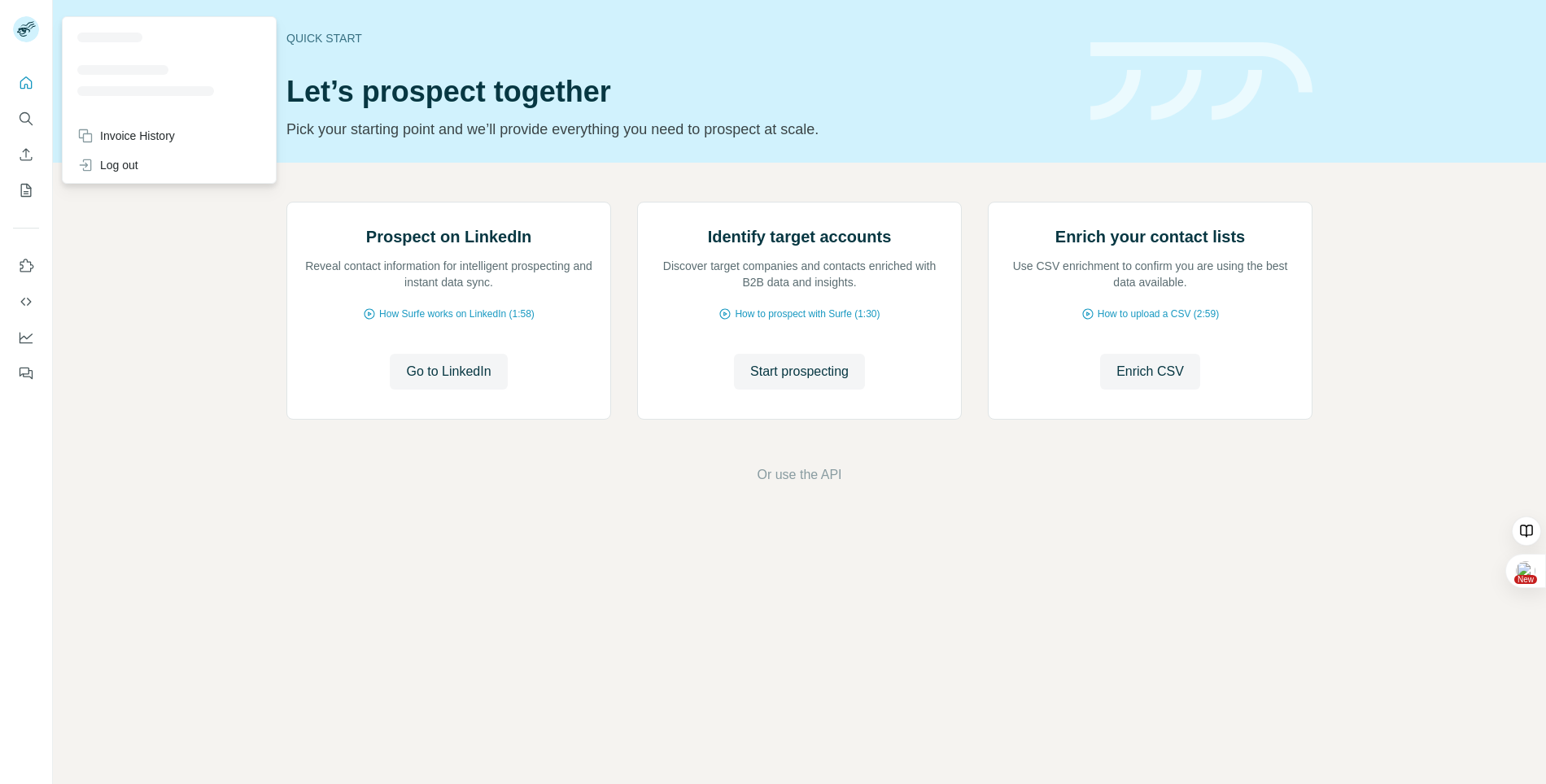
click at [28, 35] on rect at bounding box center [25, 29] width 26 height 26
click at [221, 437] on div "Prospect on LinkedIn Reveal contact information for intelligent prospecting and…" at bounding box center [800, 343] width 1493 height 361
